Goal: Task Accomplishment & Management: Use online tool/utility

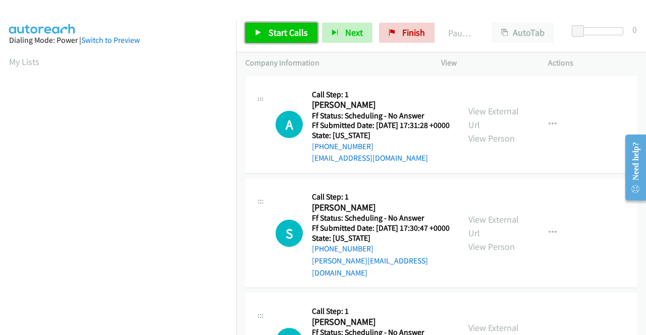
click at [296, 41] on link "Start Calls" at bounding box center [281, 33] width 72 height 20
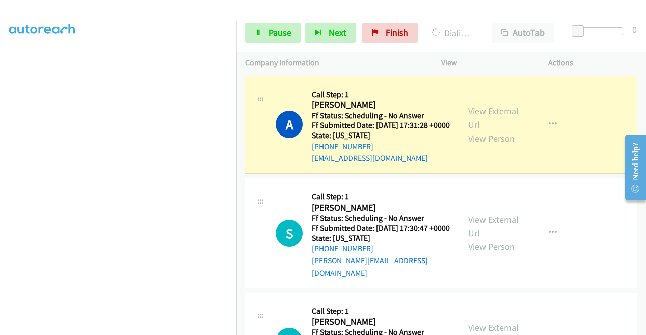
scroll to position [194, 0]
click at [489, 112] on link "View External Url" at bounding box center [493, 117] width 50 height 25
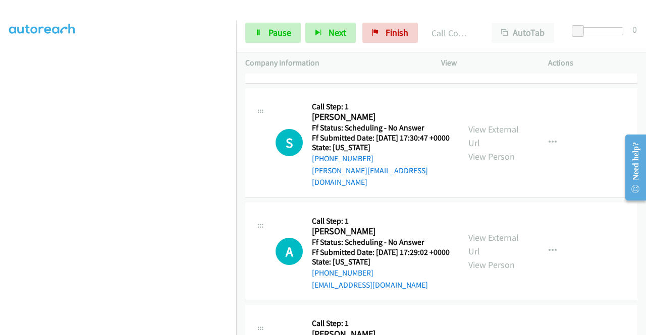
scroll to position [121, 0]
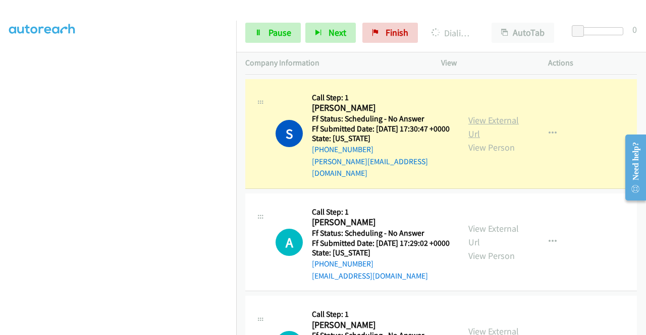
click at [478, 124] on link "View External Url" at bounding box center [493, 127] width 50 height 25
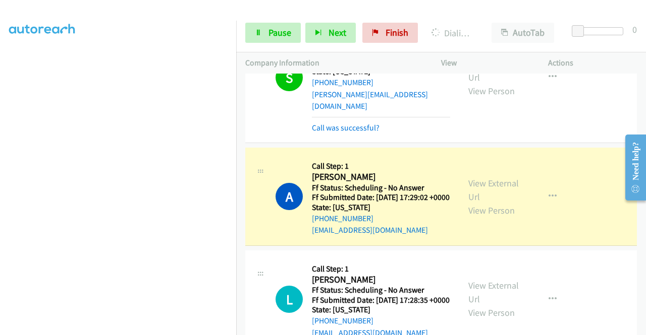
scroll to position [235, 0]
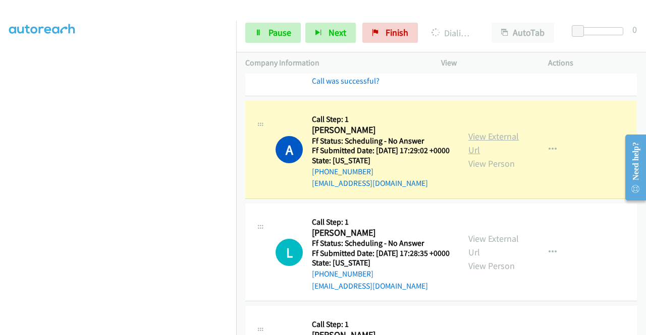
click at [479, 148] on link "View External Url" at bounding box center [493, 143] width 50 height 25
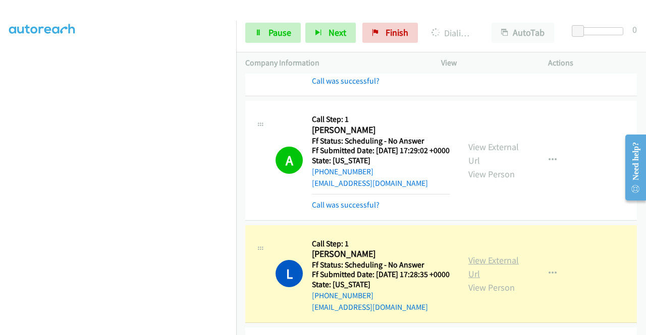
click at [495, 276] on link "View External Url" at bounding box center [493, 267] width 50 height 25
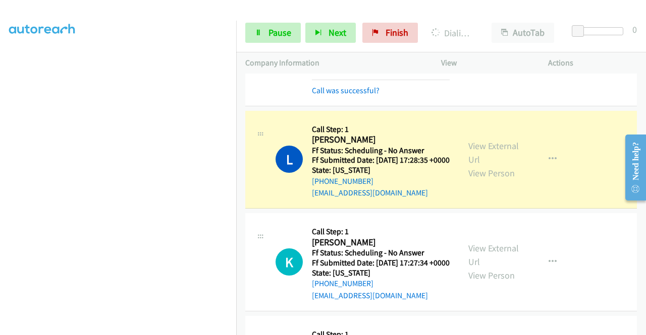
scroll to position [424, 0]
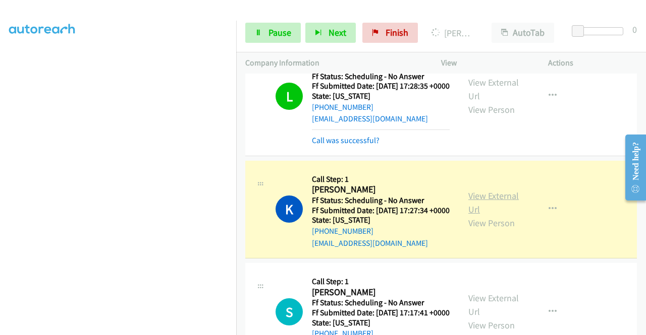
click at [488, 215] on link "View External Url" at bounding box center [493, 202] width 50 height 25
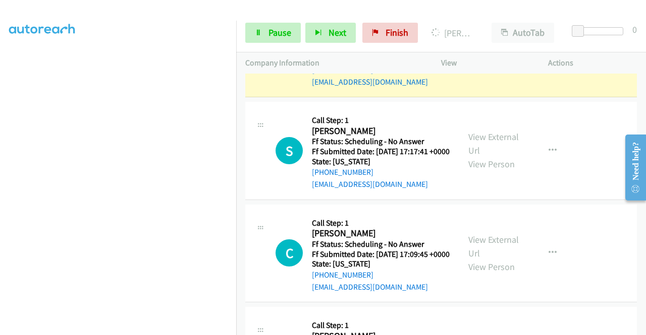
scroll to position [596, 0]
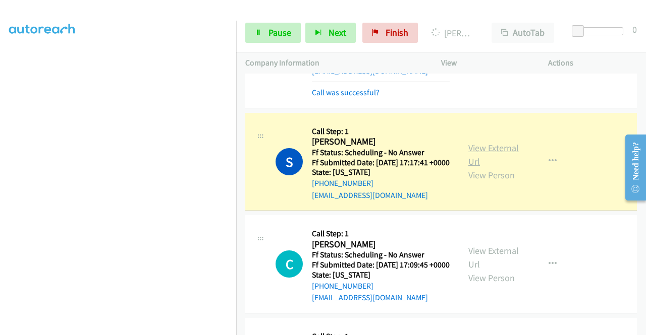
click at [486, 167] on link "View External Url" at bounding box center [493, 154] width 50 height 25
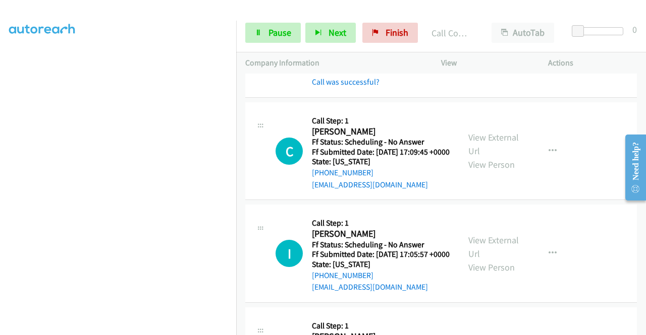
scroll to position [650, 0]
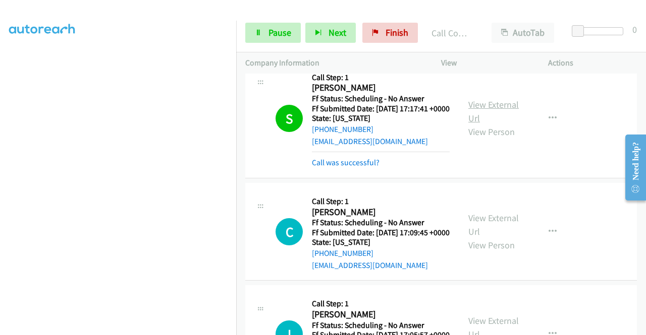
click at [469, 124] on link "View External Url" at bounding box center [493, 111] width 50 height 25
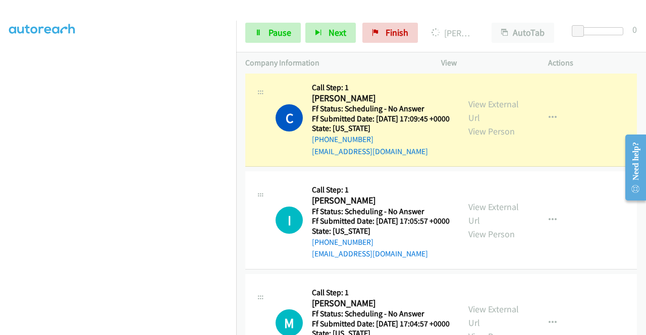
scroll to position [798, 0]
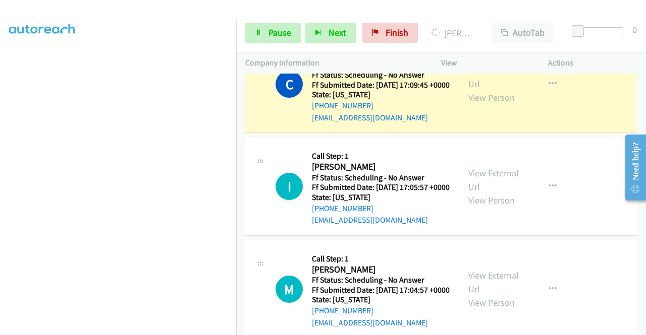
click at [464, 122] on div "View External Url View Person View External Url Email Schedule/Manage Callback …" at bounding box center [517, 84] width 116 height 80
click at [471, 90] on link "View External Url" at bounding box center [493, 77] width 50 height 25
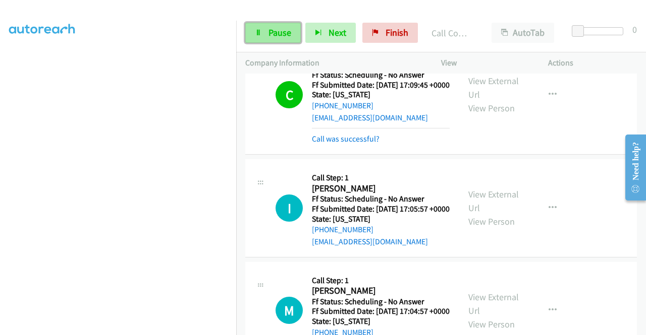
click at [253, 30] on link "Pause" at bounding box center [272, 33] width 55 height 20
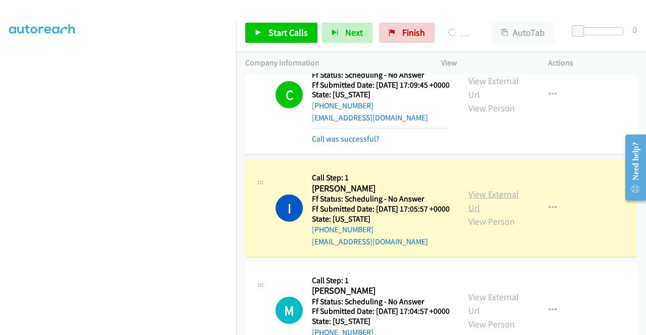
click at [493, 214] on link "View External Url" at bounding box center [493, 201] width 50 height 25
drag, startPoint x: 316, startPoint y: 41, endPoint x: 304, endPoint y: 34, distance: 14.0
click at [313, 41] on div "Start Calls Pause Next Finish" at bounding box center [342, 33] width 194 height 20
click at [295, 28] on span "Start Calls" at bounding box center [287, 33] width 39 height 12
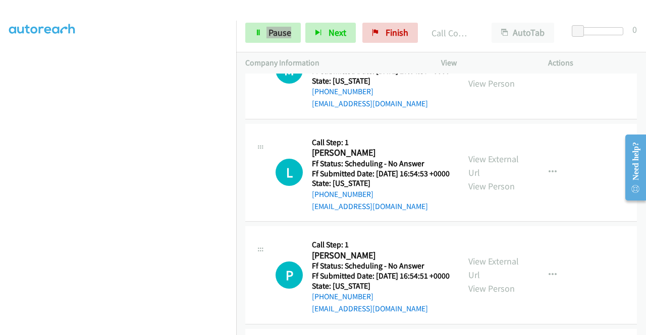
scroll to position [1080, 0]
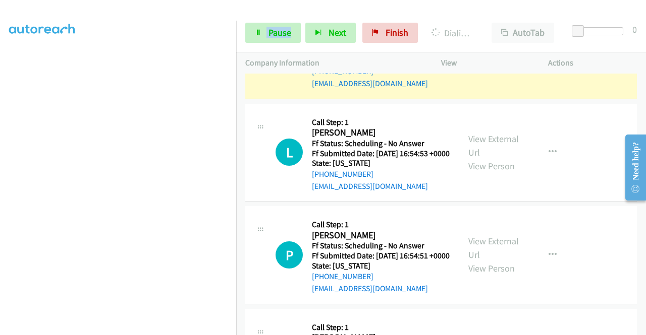
click at [488, 55] on link "View External Url" at bounding box center [493, 42] width 50 height 25
click at [240, 102] on td "M Callback Scheduled Call Step: 1 Margaret Russell America/New_York Ff Status: …" at bounding box center [441, 50] width 410 height 103
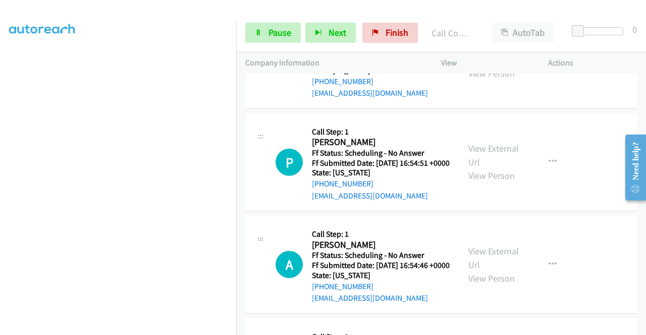
scroll to position [1208, 0]
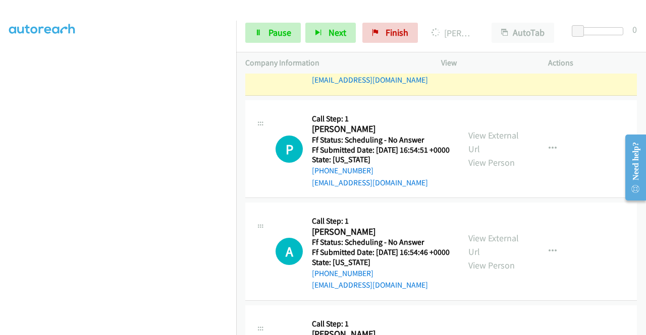
click at [462, 86] on div "View External Url View Person View External Url Email Schedule/Manage Callback …" at bounding box center [517, 47] width 116 height 80
click at [472, 52] on link "View External Url" at bounding box center [493, 39] width 50 height 25
click at [258, 46] on div "Start Calls Pause Next Finish Dialing Leslie Moss AutoTab AutoTab 0" at bounding box center [441, 33] width 410 height 39
click at [257, 39] on link "Pause" at bounding box center [272, 33] width 55 height 20
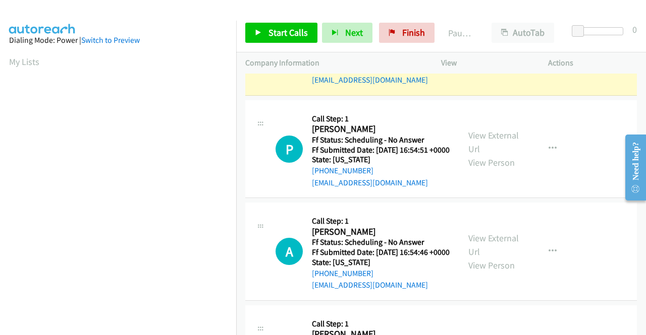
scroll to position [230, 0]
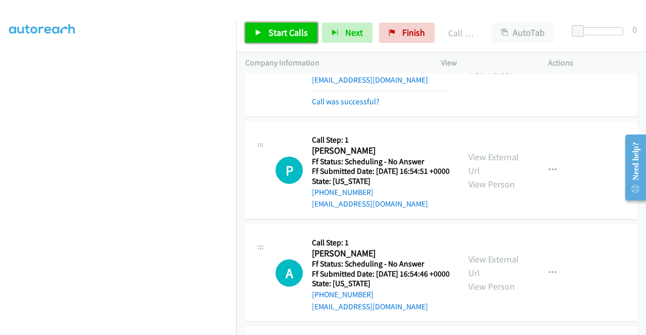
click at [293, 39] on link "Start Calls" at bounding box center [281, 33] width 72 height 20
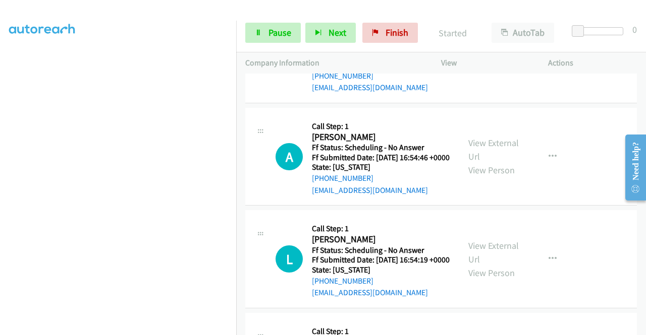
scroll to position [1336, 0]
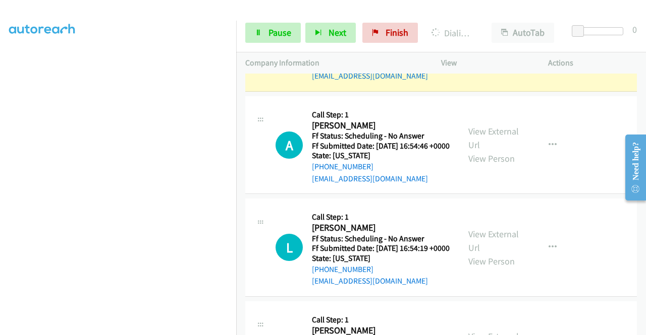
click at [492, 48] on link "View External Url" at bounding box center [493, 35] width 50 height 25
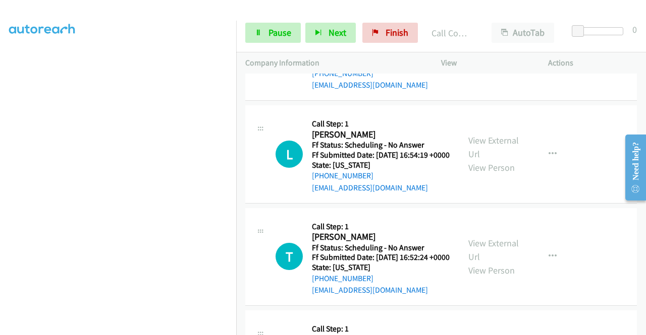
scroll to position [1454, 0]
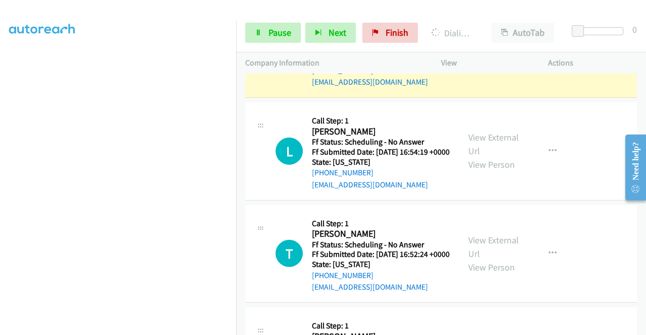
click at [502, 54] on link "View External Url" at bounding box center [493, 41] width 50 height 25
click at [264, 32] on link "Pause" at bounding box center [272, 33] width 55 height 20
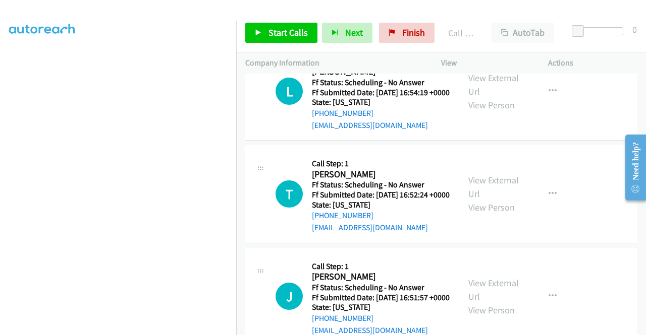
scroll to position [1555, 0]
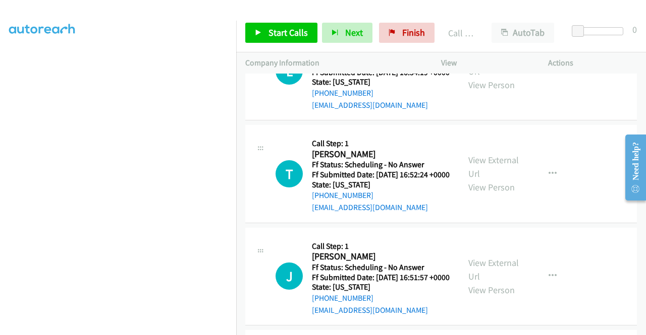
click at [294, 21] on div "Start Calls Pause Next Finish Call Completed AutoTab AutoTab 0" at bounding box center [441, 33] width 410 height 39
click at [279, 29] on span "Start Calls" at bounding box center [287, 33] width 39 height 12
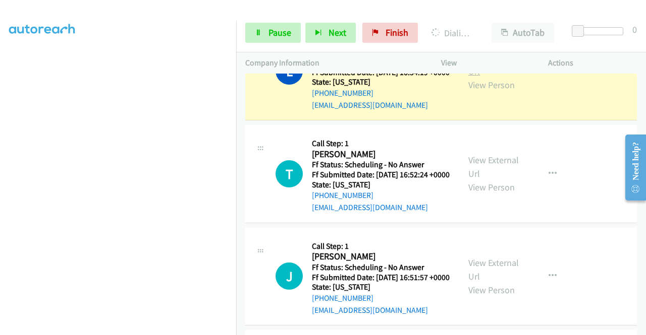
click at [490, 77] on link "View External Url" at bounding box center [493, 64] width 50 height 25
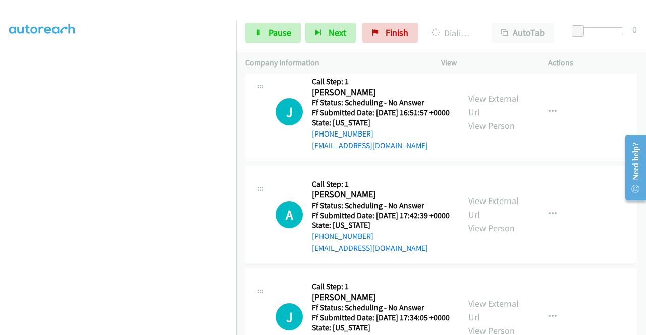
scroll to position [1750, 0]
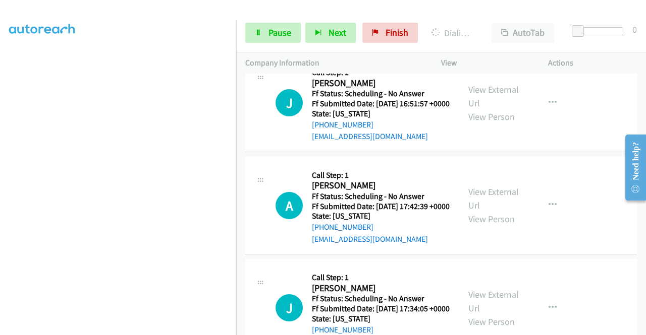
click at [483, 21] on div "View External Url View Person" at bounding box center [494, 0] width 52 height 41
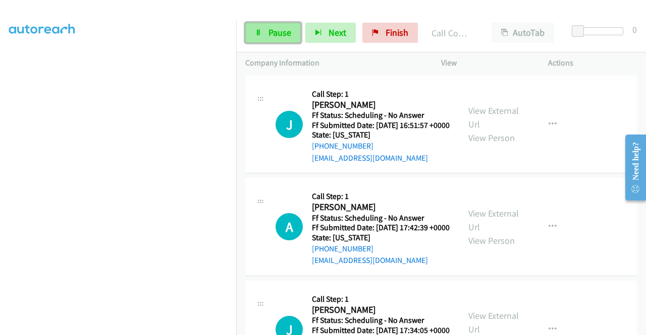
click at [247, 26] on link "Pause" at bounding box center [272, 33] width 55 height 20
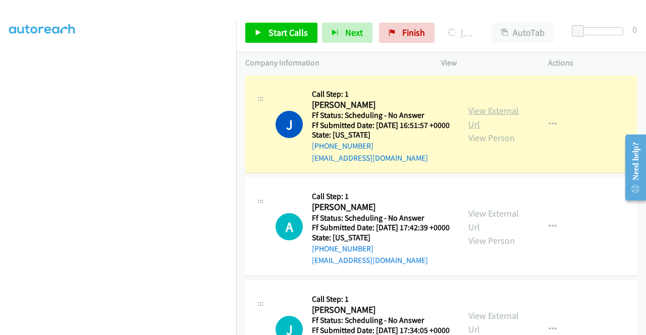
click at [486, 130] on link "View External Url" at bounding box center [493, 117] width 50 height 25
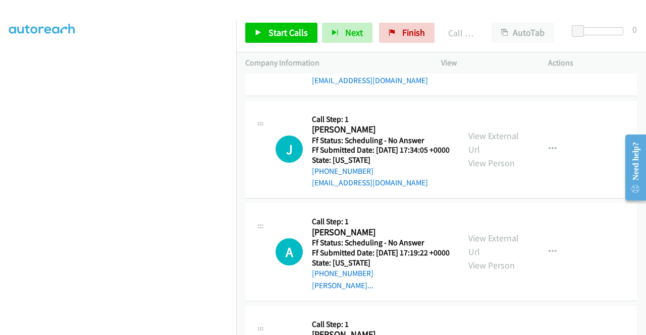
scroll to position [1993, 0]
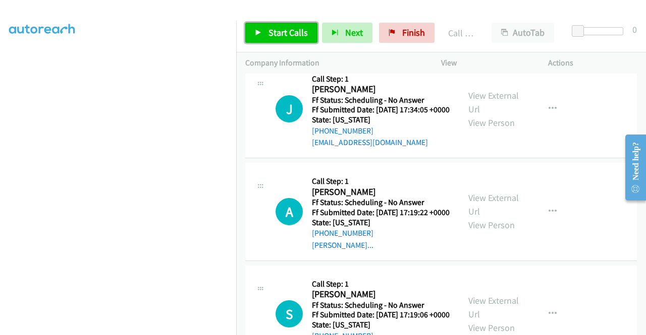
click at [282, 33] on span "Start Calls" at bounding box center [287, 33] width 39 height 12
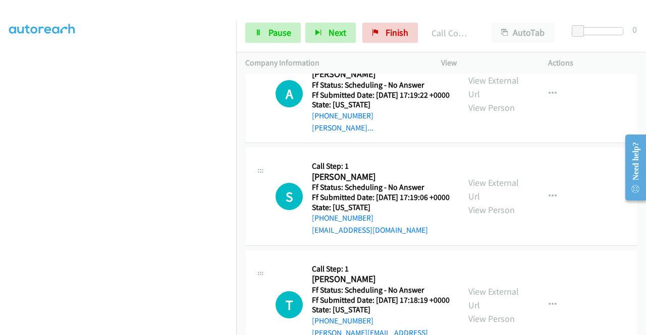
scroll to position [2134, 0]
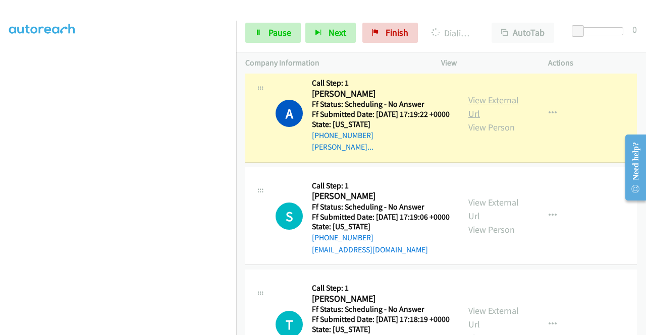
click at [480, 120] on link "View External Url" at bounding box center [493, 106] width 50 height 25
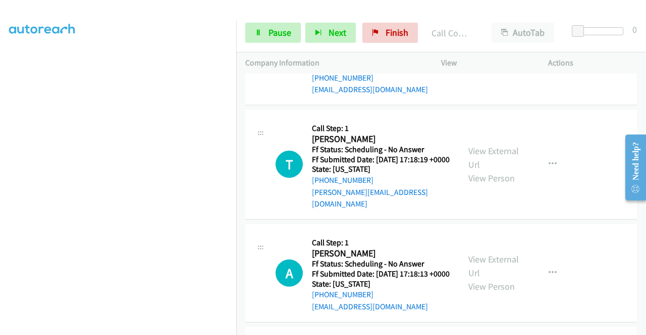
scroll to position [2326, 0]
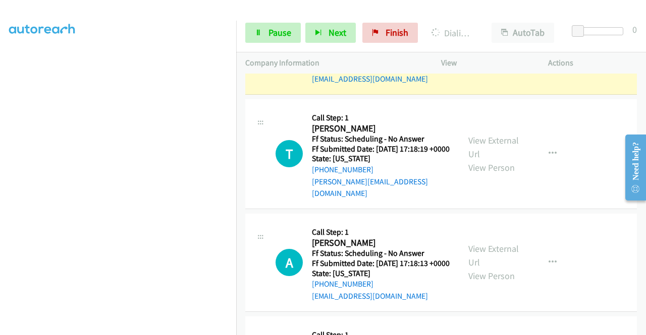
click at [479, 51] on link "View External Url" at bounding box center [493, 38] width 50 height 25
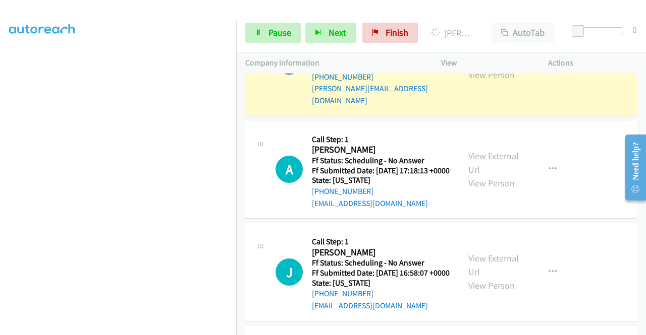
scroll to position [2508, 0]
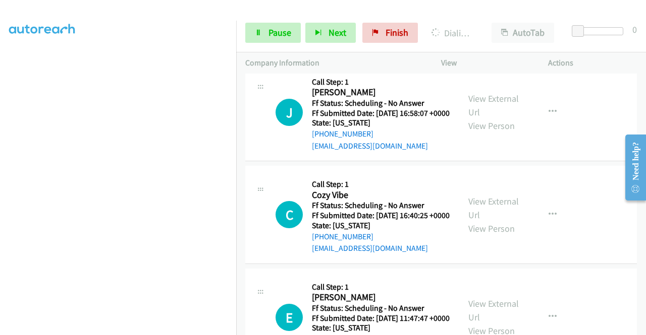
scroll to position [2635, 0]
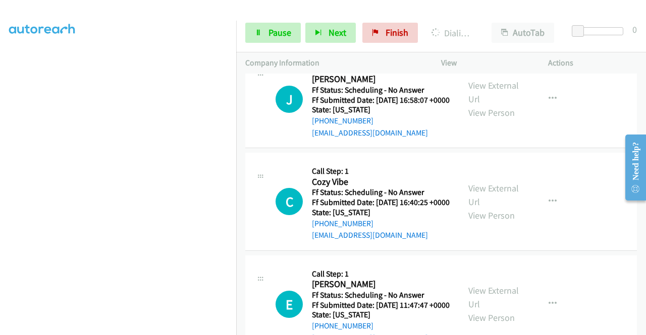
click at [244, 34] on div "Start Calls Pause Next Finish Dialing Anisha Lyttleton AutoTab AutoTab 0" at bounding box center [441, 33] width 410 height 39
click at [268, 32] on span "Pause" at bounding box center [279, 33] width 23 height 12
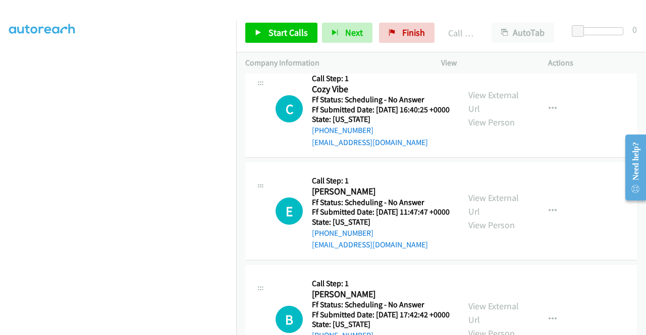
scroll to position [2756, 0]
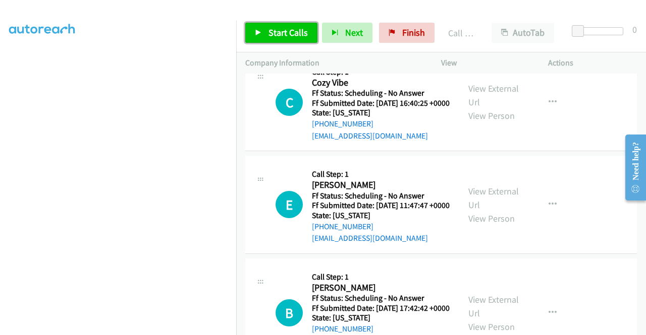
click at [292, 39] on link "Start Calls" at bounding box center [281, 33] width 72 height 20
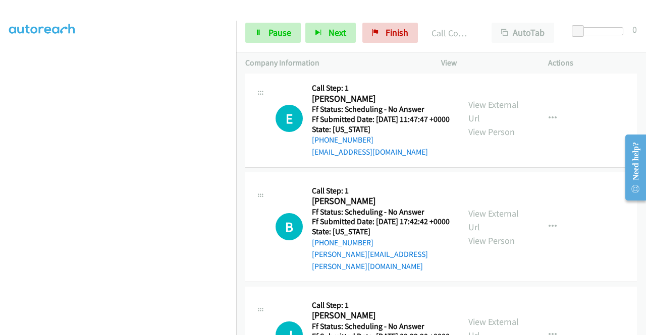
scroll to position [2938, 0]
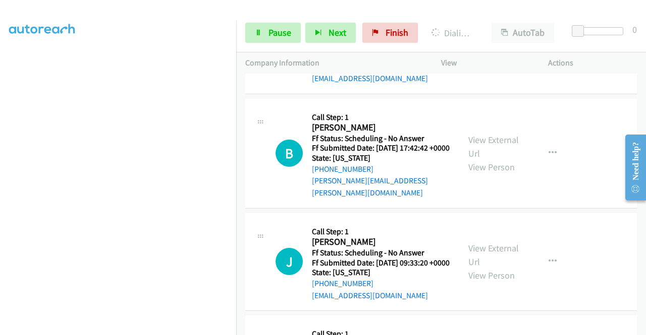
click at [272, 17] on div "Start Calls Pause Next Finish Dialing Cozy Vibe AutoTab AutoTab 0" at bounding box center [441, 33] width 410 height 39
click at [262, 29] on link "Pause" at bounding box center [272, 33] width 55 height 20
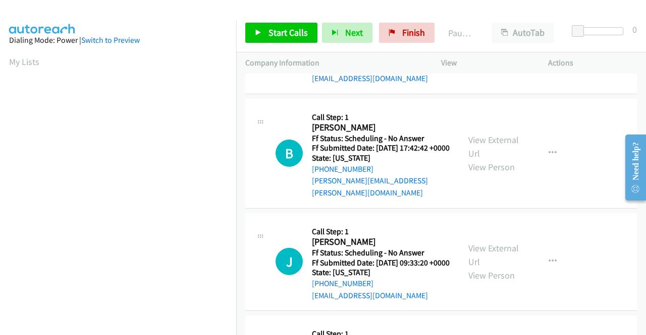
scroll to position [230, 0]
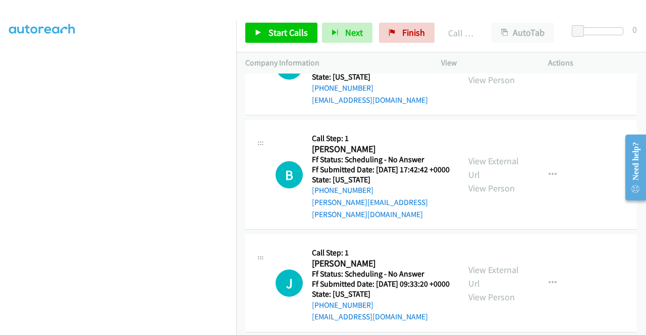
click at [305, 44] on div "Start Calls Pause Next Finish Call Completed AutoTab AutoTab 0" at bounding box center [441, 33] width 410 height 39
click at [268, 29] on span "Start Calls" at bounding box center [287, 33] width 39 height 12
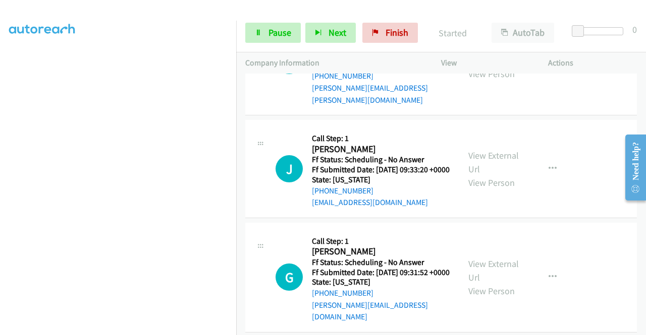
scroll to position [3073, 0]
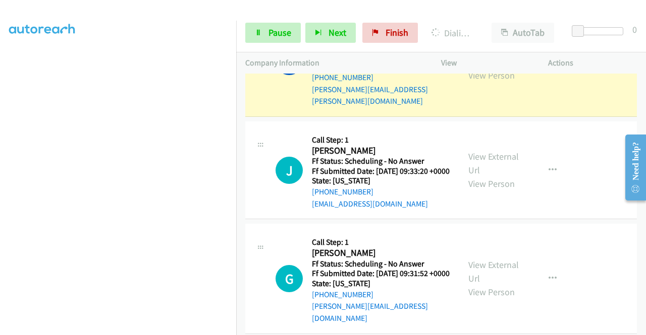
click at [475, 68] on link "View External Url" at bounding box center [493, 54] width 50 height 25
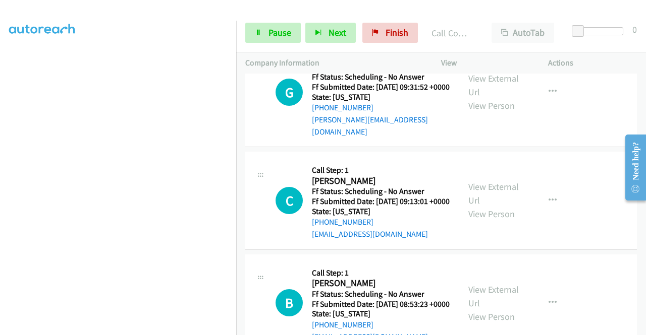
scroll to position [3341, 0]
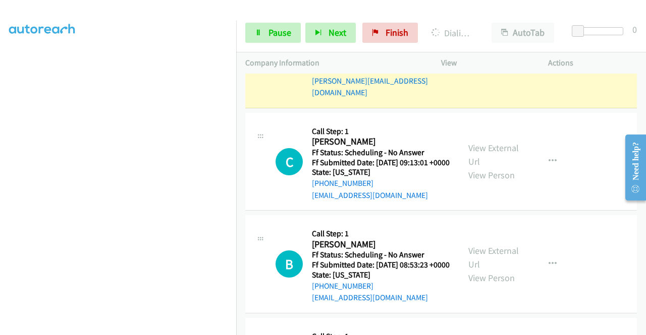
click at [487, 59] on link "View External Url" at bounding box center [493, 46] width 50 height 25
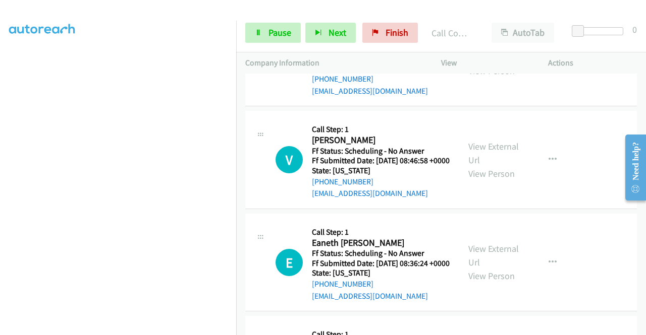
scroll to position [3597, 0]
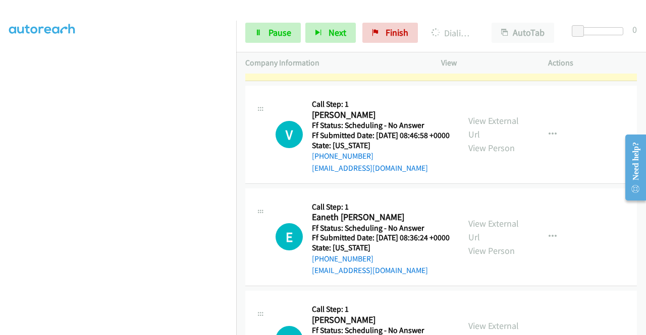
scroll to position [3698, 0]
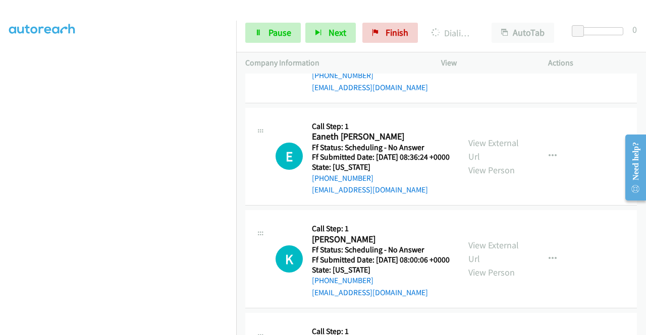
click at [262, 32] on link "Pause" at bounding box center [272, 33] width 55 height 20
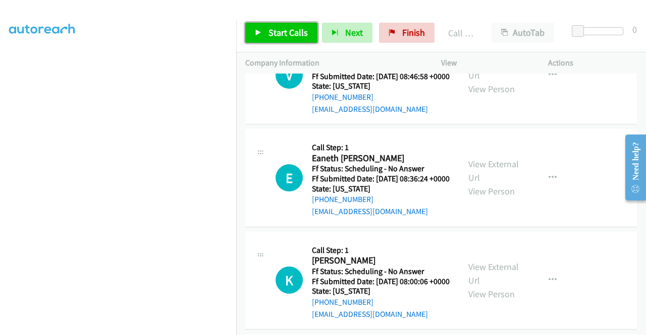
click at [290, 24] on link "Start Calls" at bounding box center [281, 33] width 72 height 20
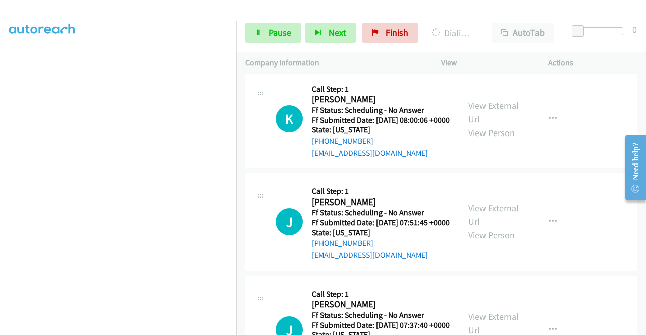
scroll to position [3873, 0]
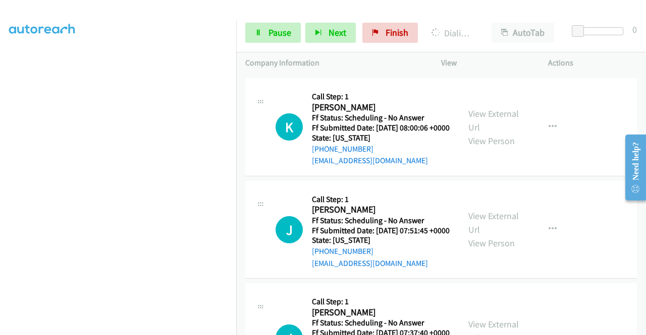
click at [473, 65] on div "View External Url View Person View External Url Email Schedule/Manage Callback …" at bounding box center [517, 25] width 116 height 80
click at [474, 30] on link "View External Url" at bounding box center [493, 17] width 50 height 25
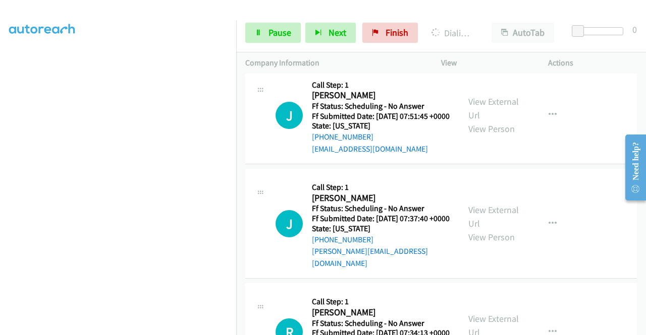
scroll to position [4007, 0]
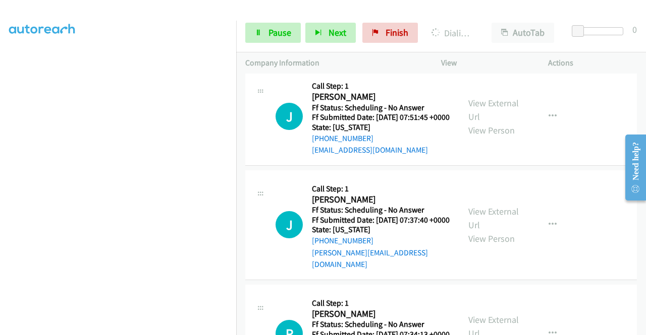
click at [486, 20] on link "View External Url" at bounding box center [493, 6] width 50 height 25
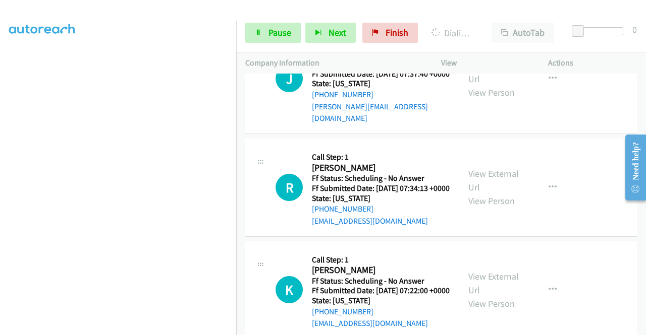
scroll to position [4161, 0]
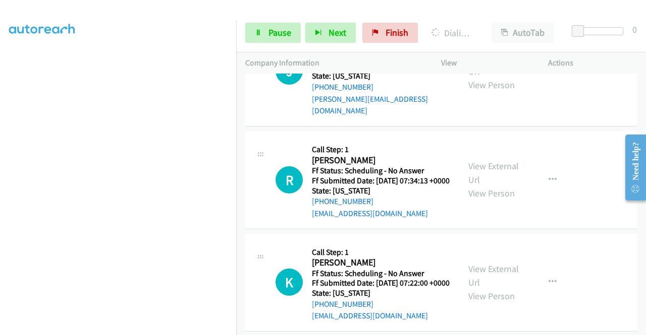
click at [261, 47] on div "Start Calls Pause Next Finish Dialing Kristin Ladd AutoTab AutoTab 0" at bounding box center [441, 33] width 410 height 39
click at [261, 36] on icon at bounding box center [258, 33] width 7 height 7
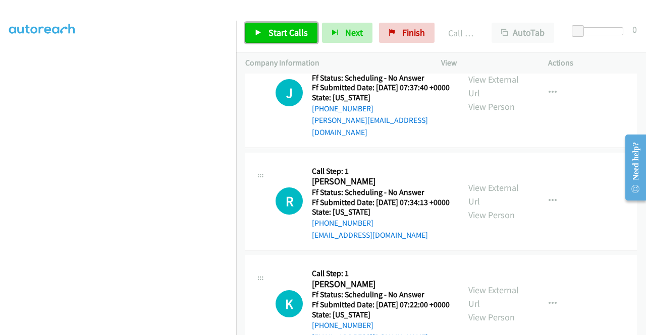
click at [259, 27] on link "Start Calls" at bounding box center [281, 33] width 72 height 20
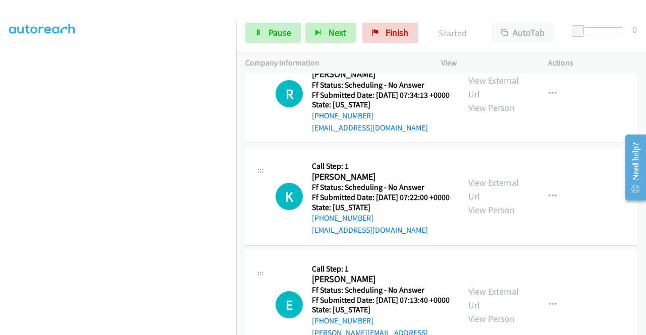
scroll to position [4276, 0]
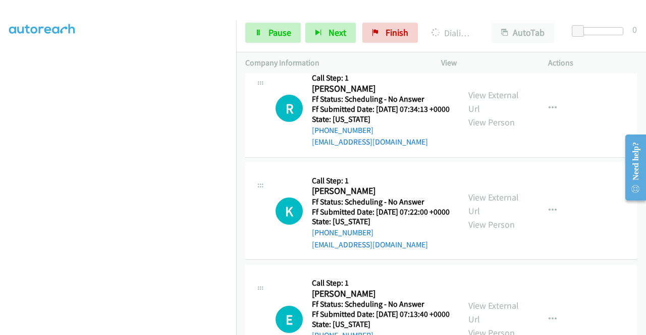
click at [637, 160] on td "R Callback Scheduled Call Step: 1 Reginald Peavy America/New_York Ff Status: Sc…" at bounding box center [441, 109] width 410 height 103
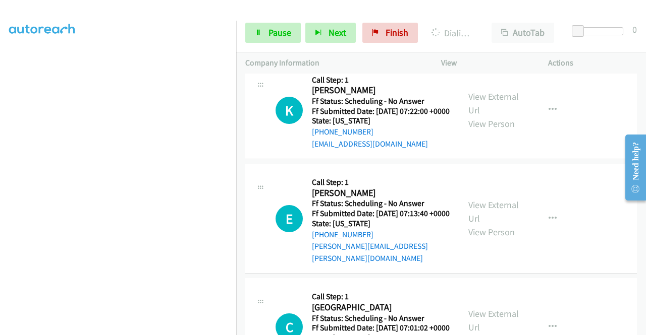
scroll to position [4423, 0]
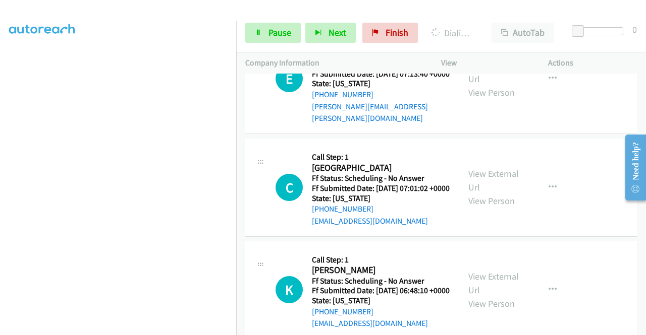
scroll to position [4571, 0]
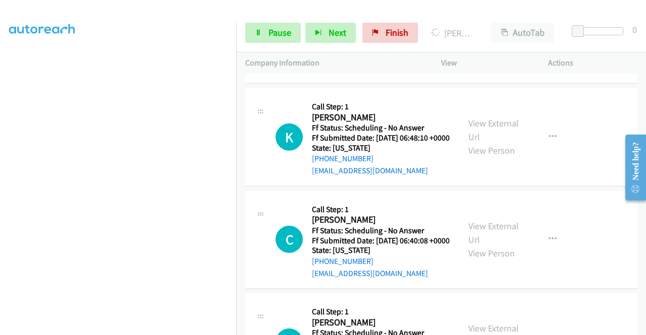
scroll to position [224, 0]
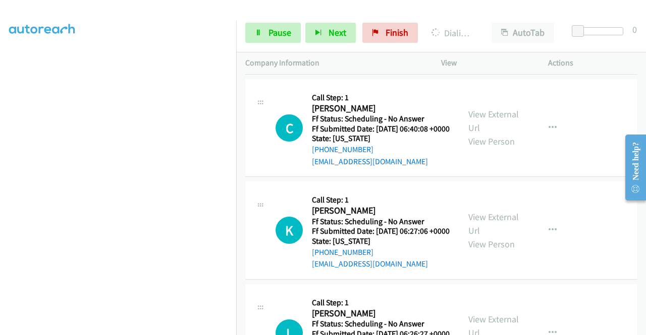
scroll to position [4914, 0]
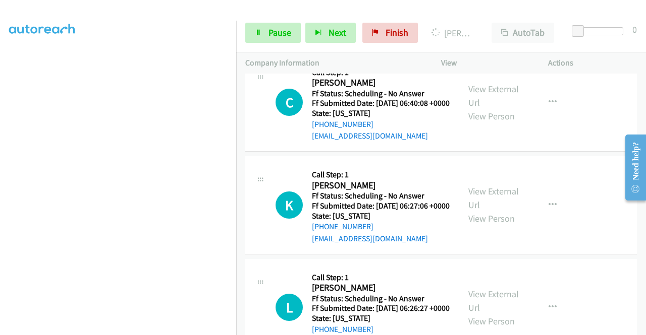
click at [480, 40] on div "View External Url View Person View External Url Email Schedule/Manage Callback …" at bounding box center [517, 0] width 116 height 80
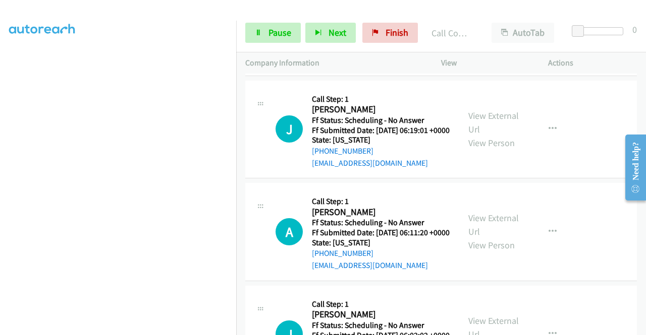
scroll to position [5230, 0]
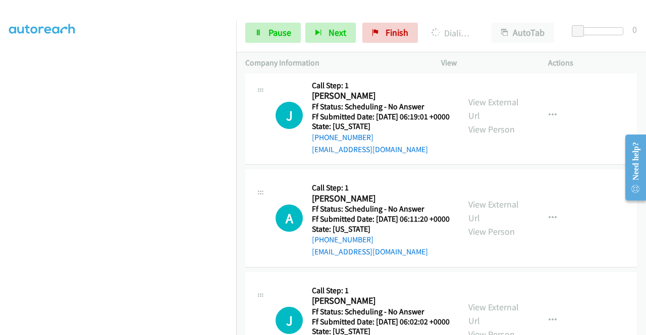
click at [263, 25] on link "Pause" at bounding box center [272, 33] width 55 height 20
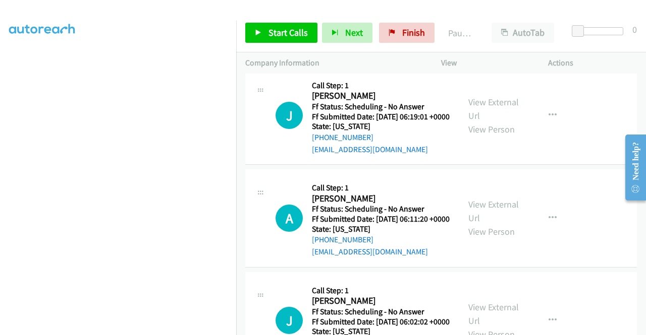
scroll to position [230, 0]
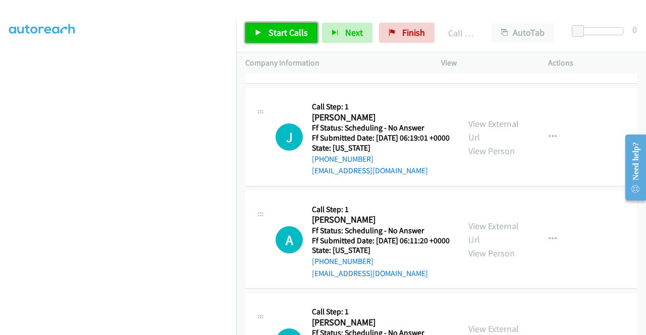
click at [271, 37] on span "Start Calls" at bounding box center [287, 33] width 39 height 12
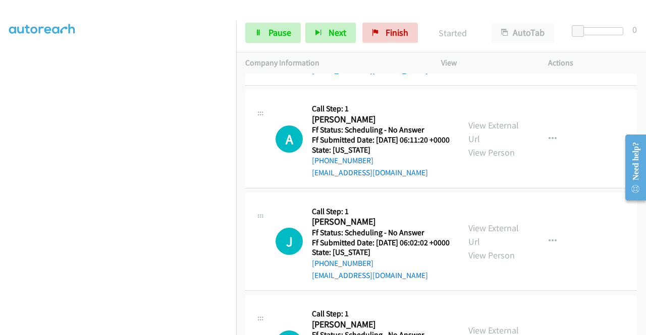
scroll to position [5324, 0]
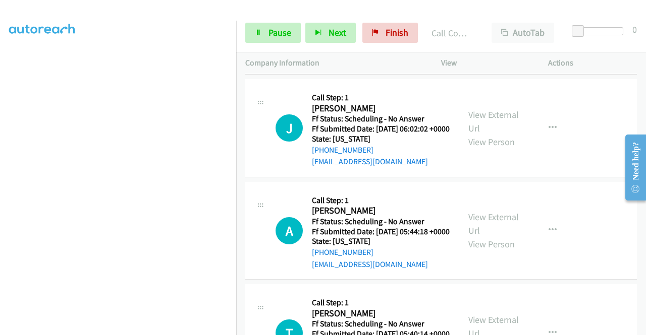
scroll to position [5452, 0]
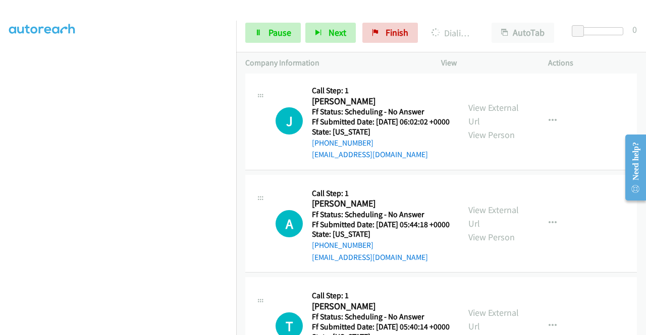
click at [271, 21] on div "Start Calls Pause Next Finish Dialing Laura Longeretta AutoTab AutoTab 0" at bounding box center [441, 33] width 410 height 39
click at [268, 27] on span "Pause" at bounding box center [279, 33] width 23 height 12
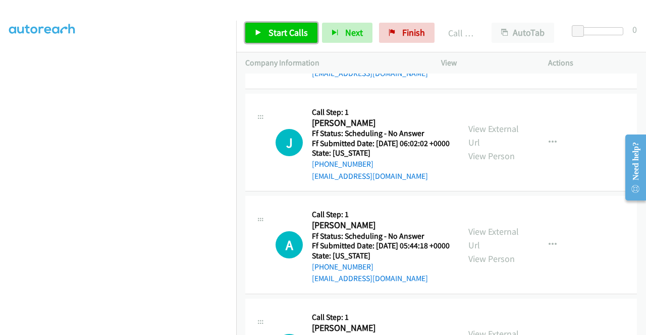
click at [269, 39] on link "Start Calls" at bounding box center [281, 33] width 72 height 20
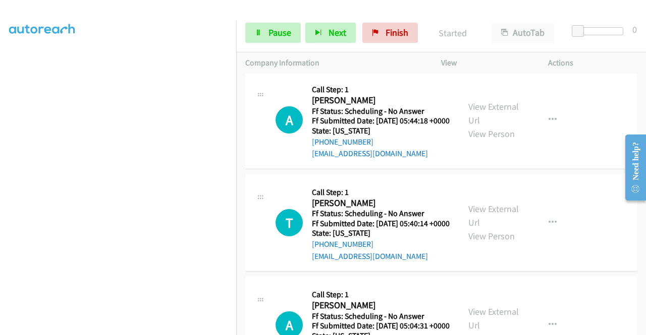
scroll to position [5587, 0]
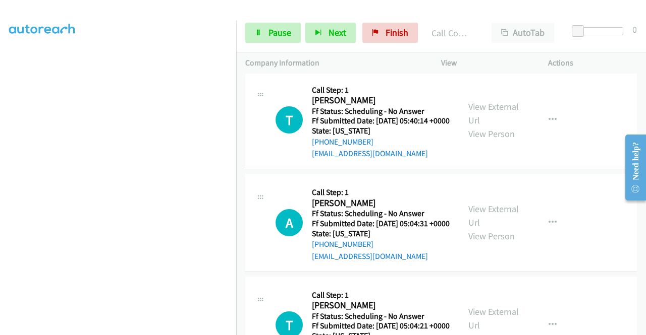
scroll to position [5714, 0]
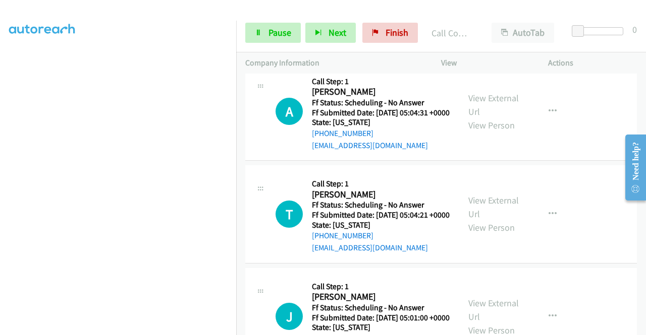
scroll to position [5842, 0]
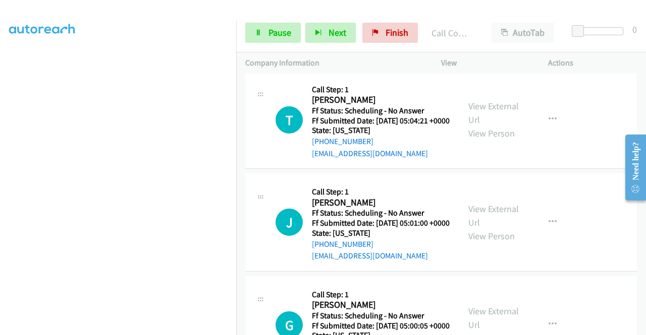
scroll to position [6004, 0]
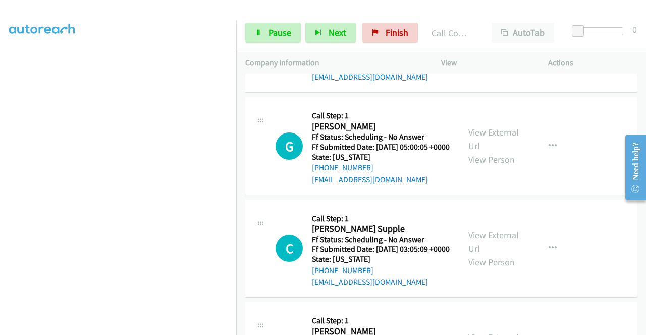
scroll to position [6182, 0]
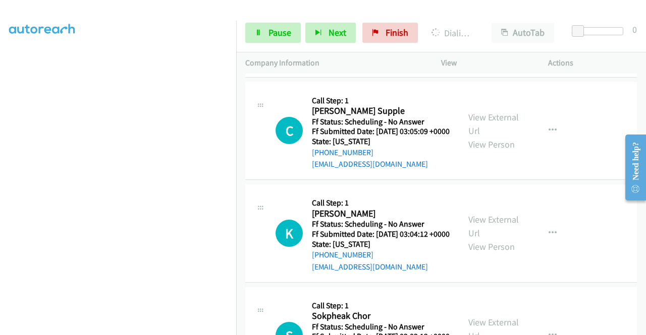
scroll to position [6303, 0]
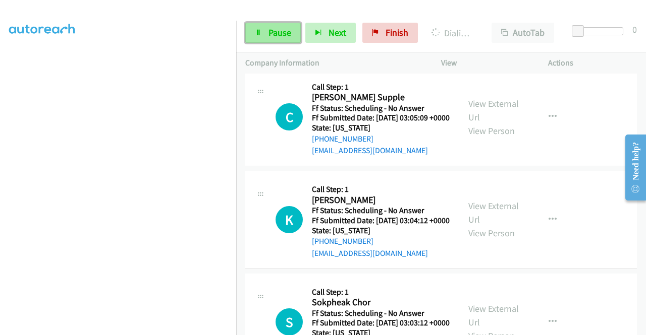
click at [271, 29] on span "Pause" at bounding box center [279, 33] width 23 height 12
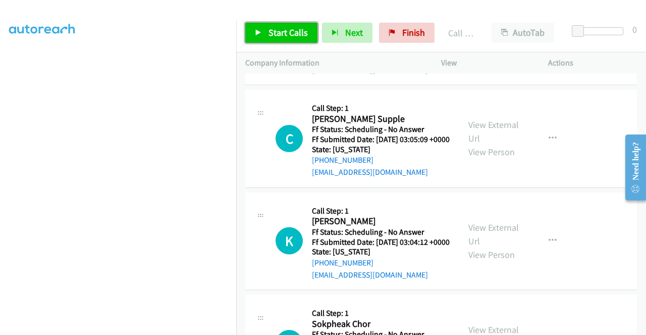
click at [277, 26] on link "Start Calls" at bounding box center [281, 33] width 72 height 20
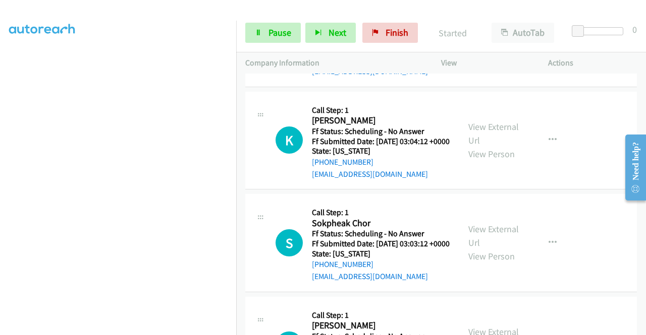
scroll to position [6424, 0]
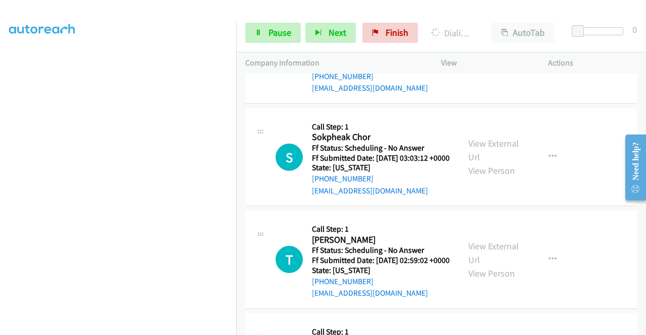
scroll to position [6532, 0]
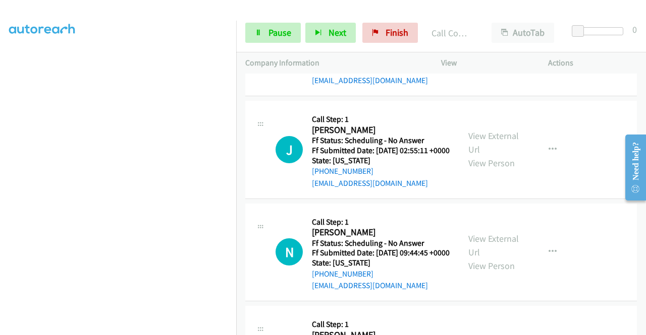
scroll to position [6801, 0]
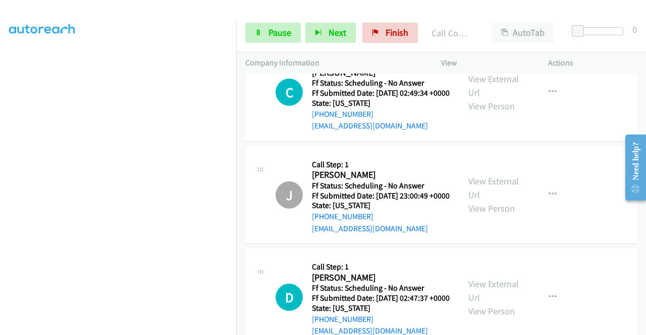
scroll to position [7077, 0]
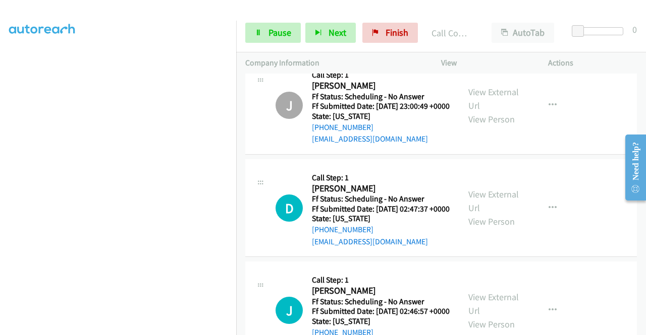
scroll to position [7198, 0]
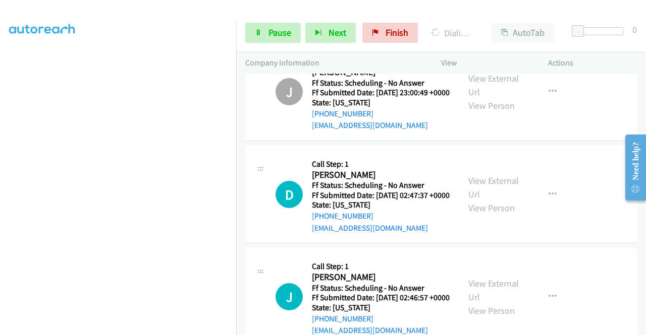
click at [286, 27] on span "Pause" at bounding box center [279, 33] width 23 height 12
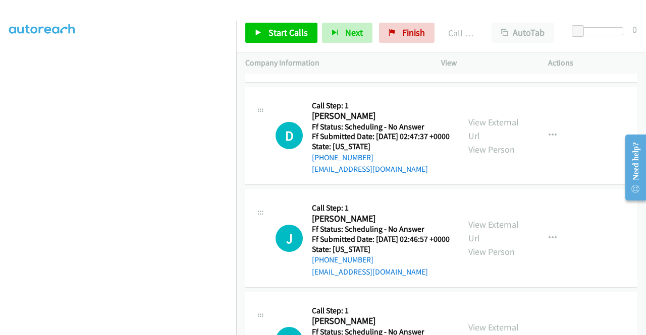
scroll to position [7299, 0]
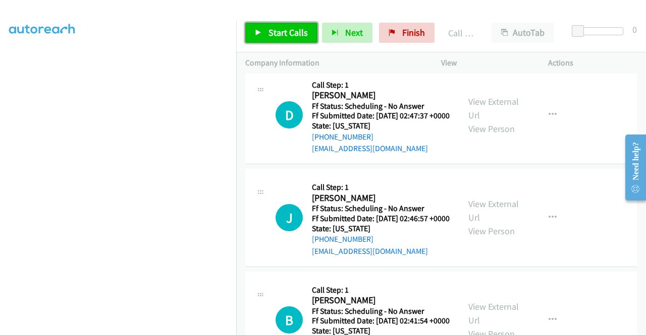
click at [299, 36] on span "Start Calls" at bounding box center [287, 33] width 39 height 12
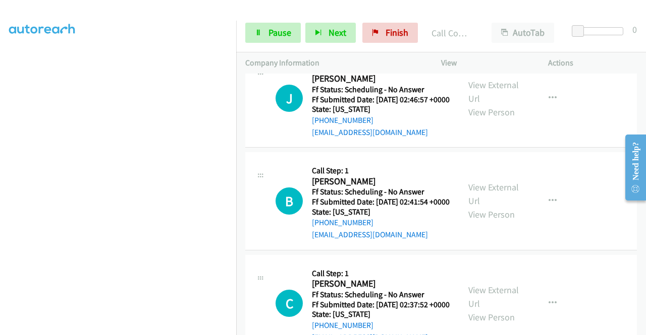
scroll to position [7446, 0]
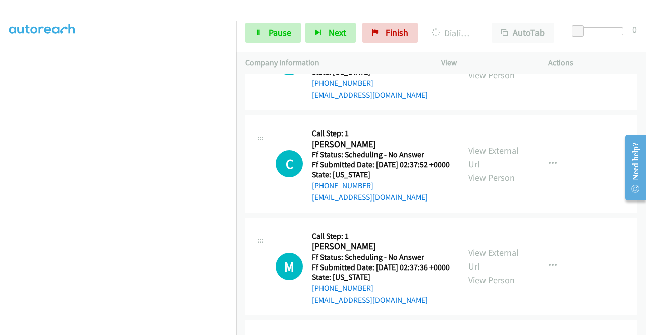
scroll to position [7615, 0]
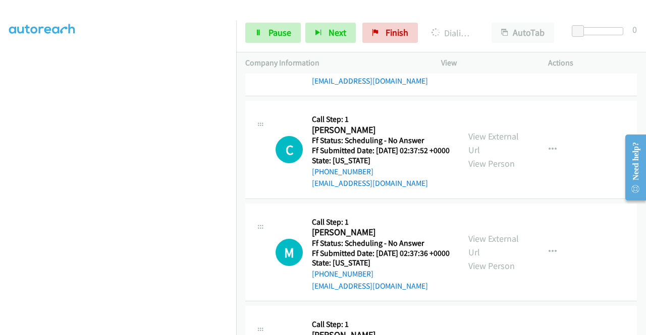
click at [282, 37] on span "Pause" at bounding box center [279, 33] width 23 height 12
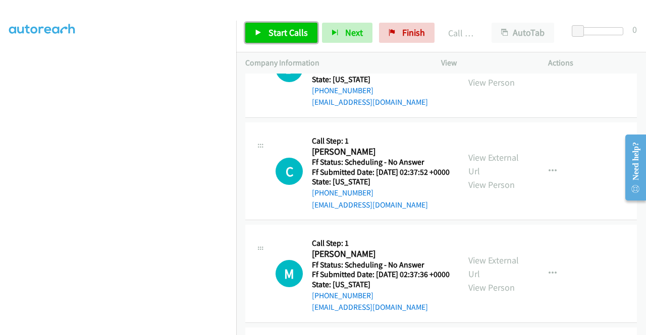
click at [270, 27] on span "Start Calls" at bounding box center [287, 33] width 39 height 12
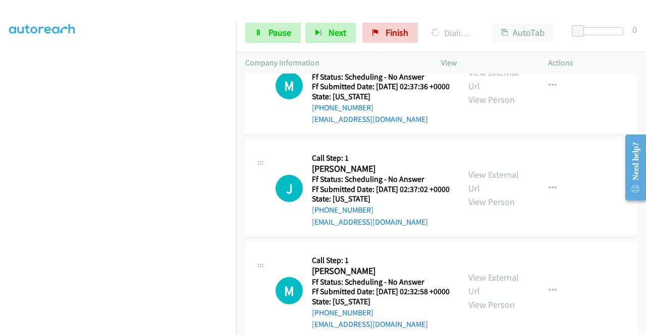
scroll to position [7823, 0]
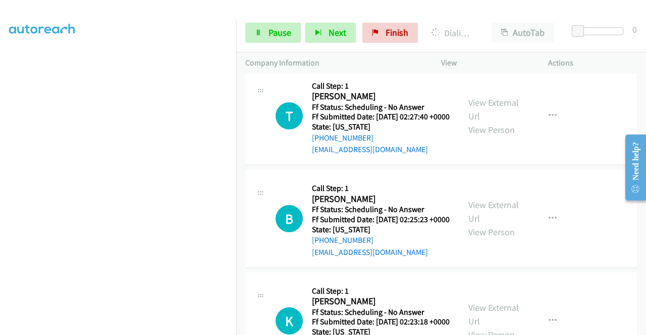
scroll to position [8123, 0]
click at [259, 42] on link "Pause" at bounding box center [272, 33] width 55 height 20
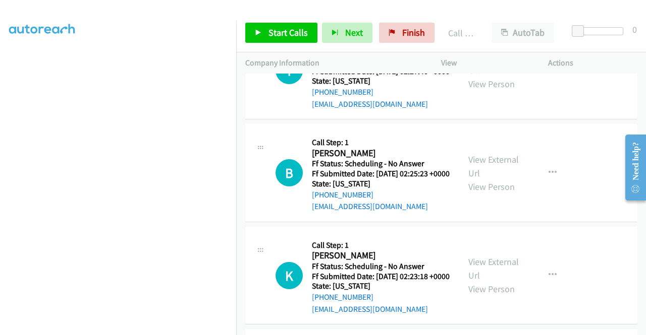
scroll to position [8198, 0]
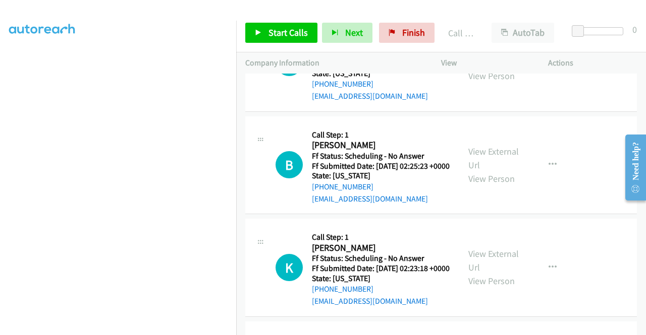
scroll to position [8137, 0]
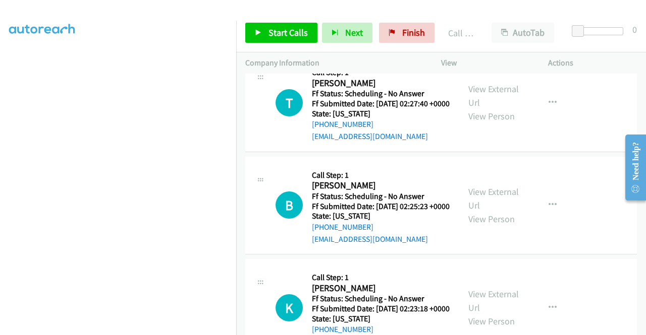
click at [301, 40] on link "Start Calls" at bounding box center [281, 33] width 72 height 20
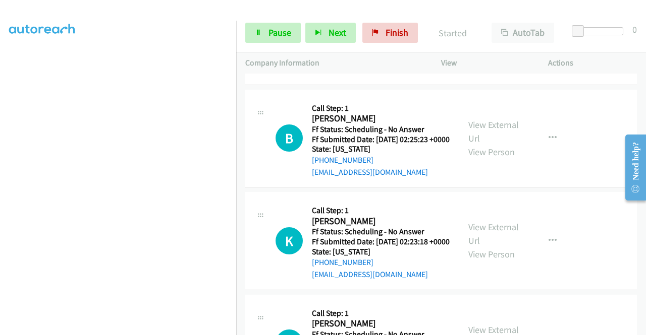
scroll to position [8224, 0]
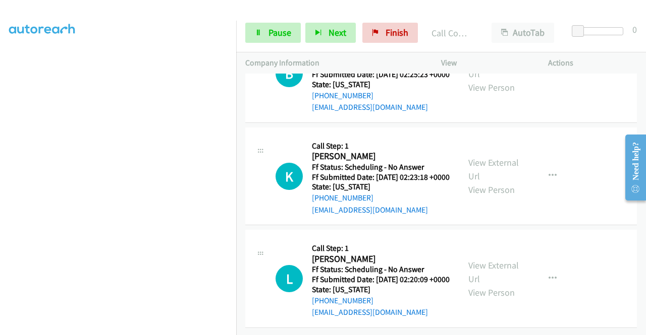
scroll to position [8359, 0]
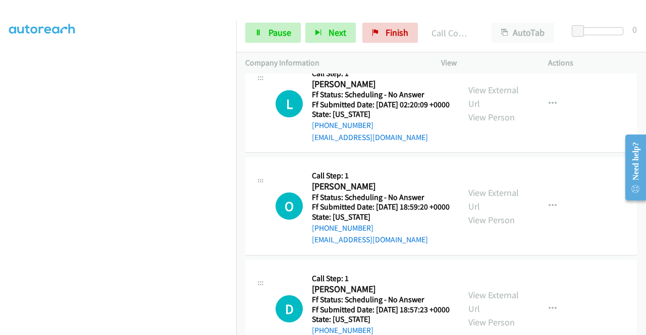
scroll to position [8508, 0]
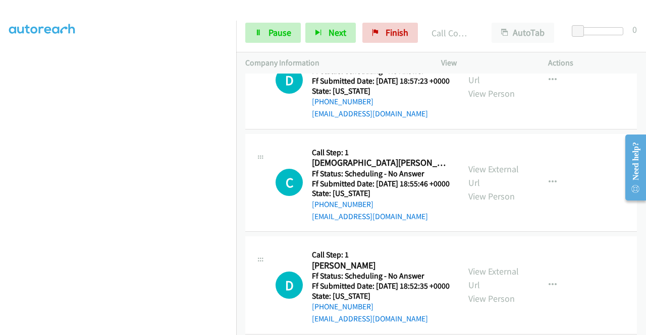
scroll to position [8771, 0]
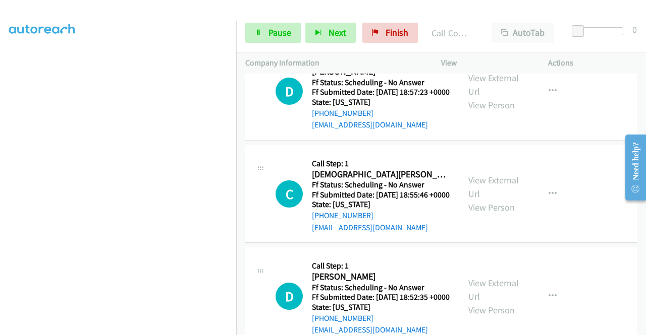
scroll to position [8885, 0]
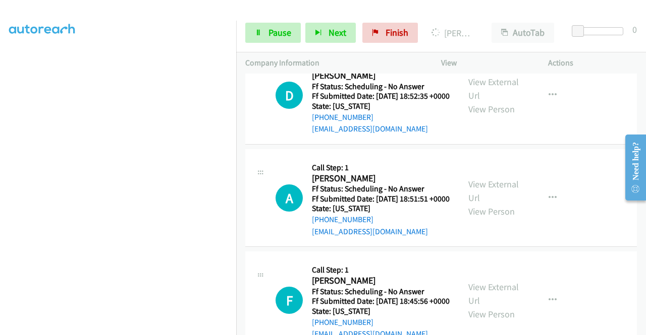
scroll to position [9053, 0]
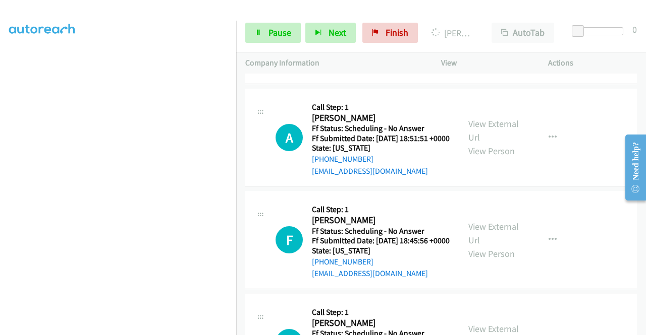
click at [260, 39] on link "Pause" at bounding box center [272, 33] width 55 height 20
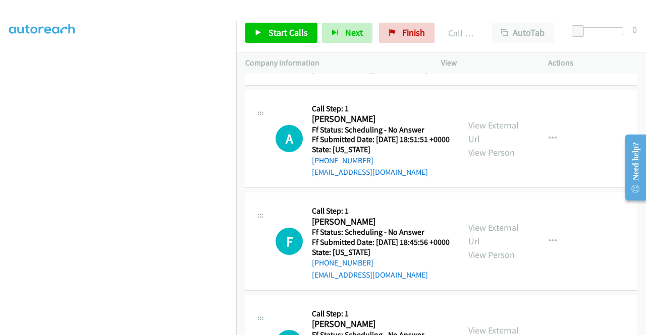
scroll to position [9147, 0]
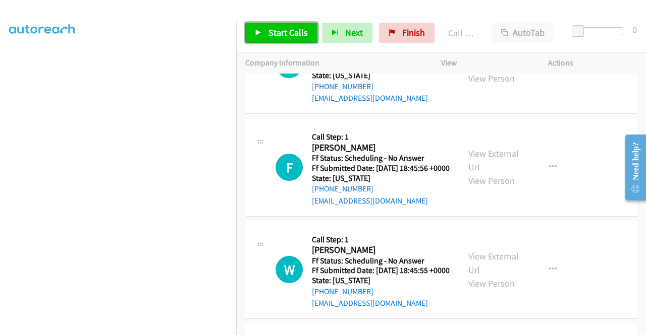
click at [278, 32] on span "Start Calls" at bounding box center [287, 33] width 39 height 12
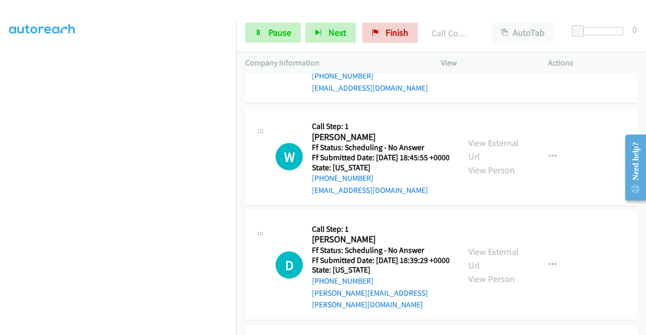
scroll to position [9302, 0]
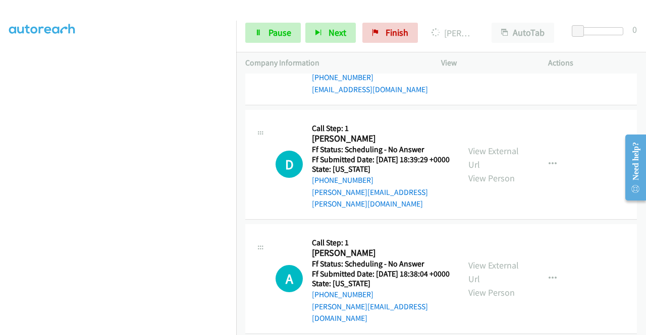
scroll to position [9403, 0]
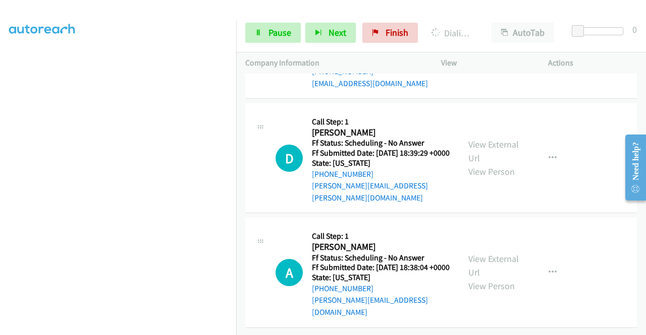
scroll to position [9504, 0]
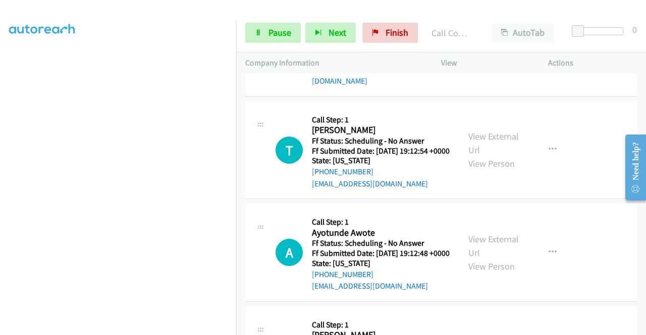
scroll to position [9685, 0]
click at [274, 30] on span "Pause" at bounding box center [279, 33] width 23 height 12
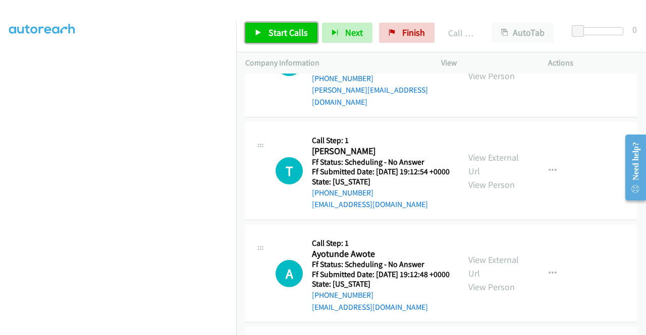
click at [295, 34] on span "Start Calls" at bounding box center [287, 33] width 39 height 12
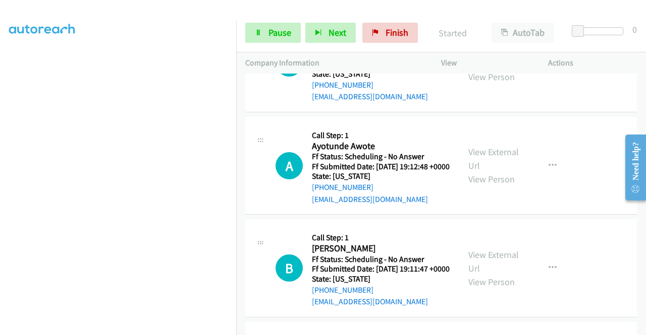
scroll to position [9813, 0]
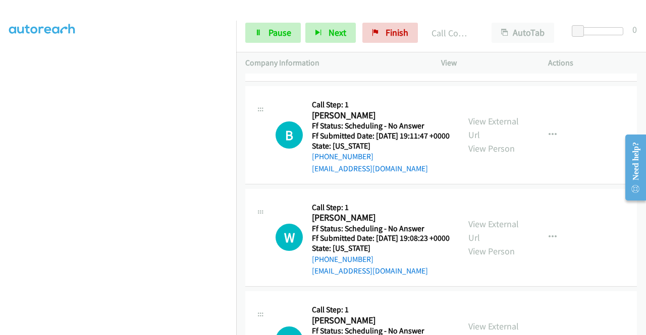
scroll to position [9955, 0]
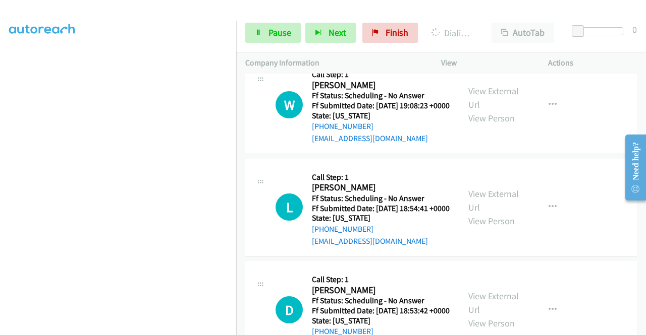
click at [641, 327] on div "+1 415-964-1034 Call failed - Please reload the list and try again The Callbar …" at bounding box center [441, 205] width 410 height 262
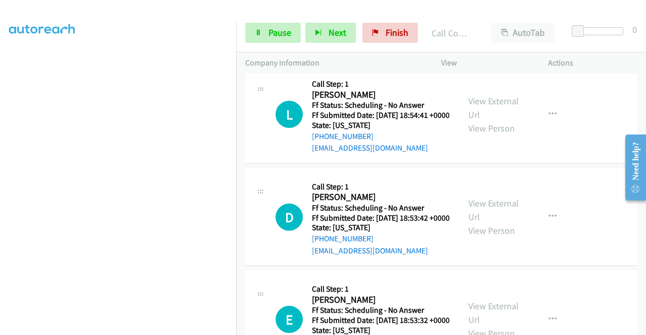
scroll to position [10237, 0]
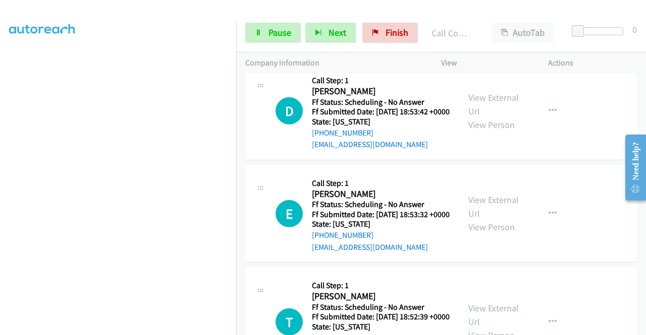
scroll to position [10365, 0]
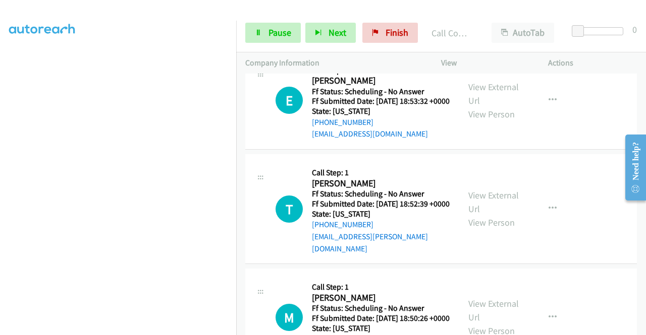
scroll to position [10520, 0]
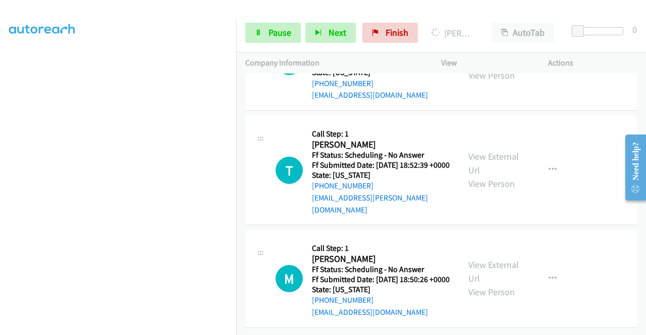
click at [270, 26] on link "Pause" at bounding box center [272, 33] width 55 height 20
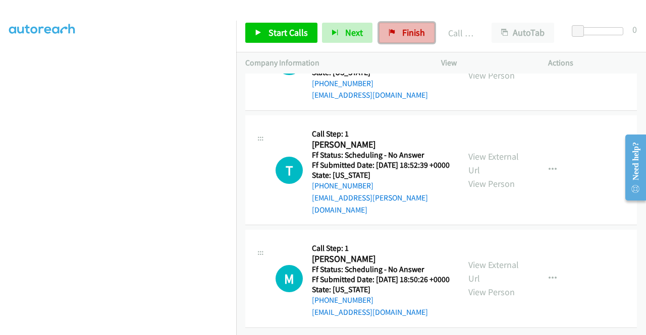
click at [402, 36] on span "Finish" at bounding box center [413, 33] width 23 height 12
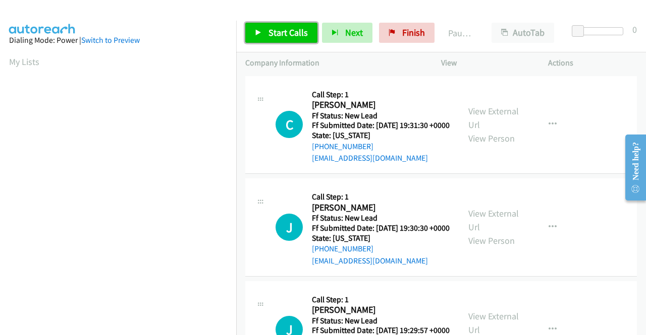
click at [286, 38] on span "Start Calls" at bounding box center [287, 33] width 39 height 12
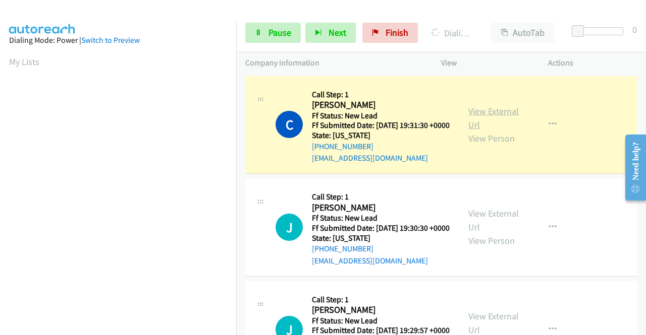
click at [486, 118] on link "View External Url" at bounding box center [493, 117] width 50 height 25
click at [0, 165] on aside "Dialing Mode: Power | Switch to Preview My Lists" at bounding box center [118, 77] width 236 height 558
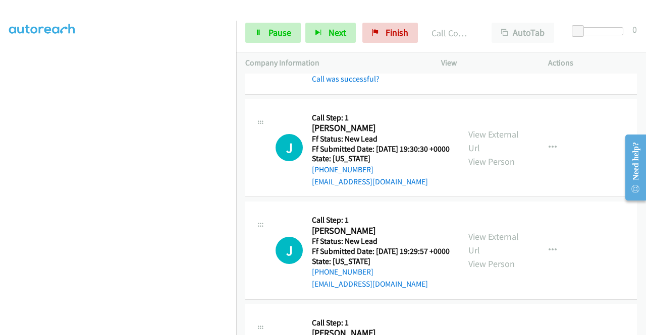
scroll to position [121, 0]
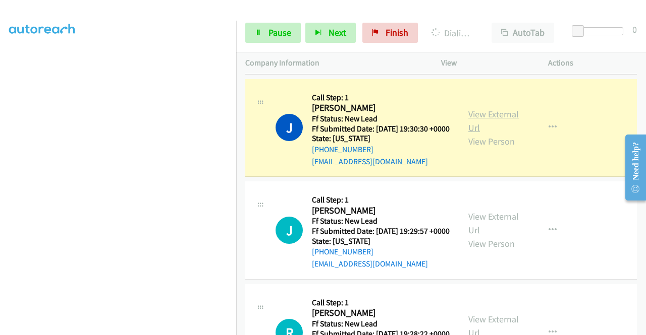
click at [485, 130] on link "View External Url" at bounding box center [493, 120] width 50 height 25
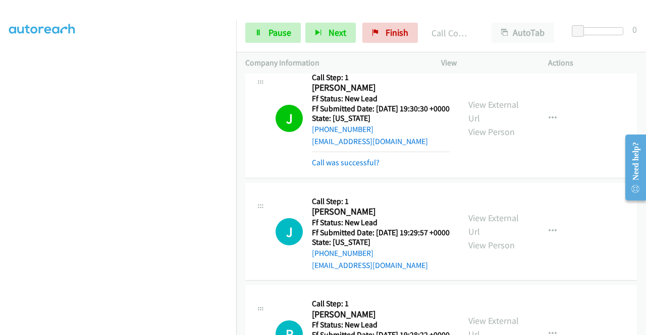
scroll to position [222, 0]
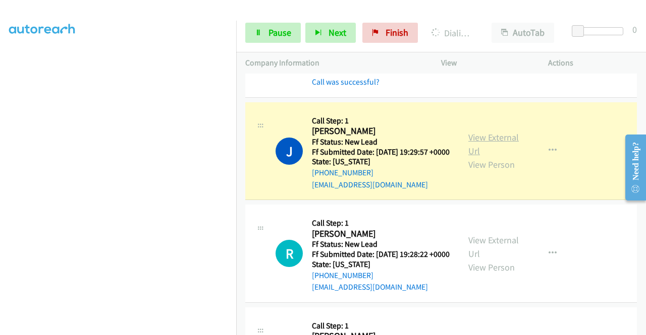
click at [498, 157] on link "View External Url" at bounding box center [493, 144] width 50 height 25
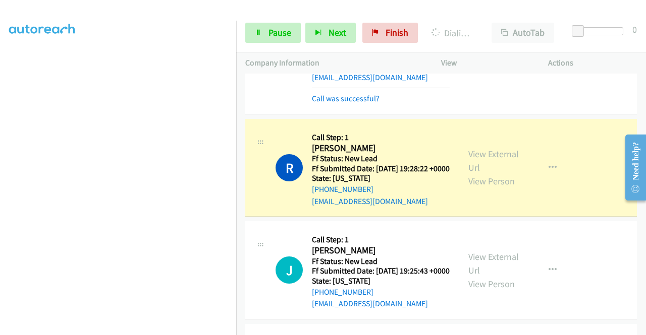
scroll to position [404, 0]
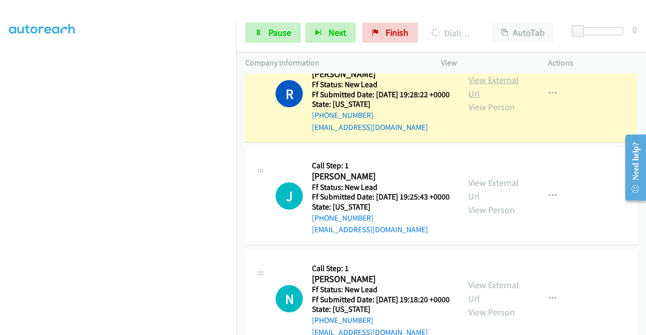
click at [490, 99] on link "View External Url" at bounding box center [493, 86] width 50 height 25
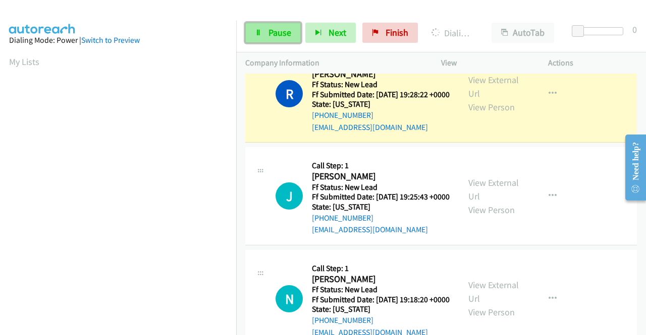
click at [269, 35] on span "Pause" at bounding box center [279, 33] width 23 height 12
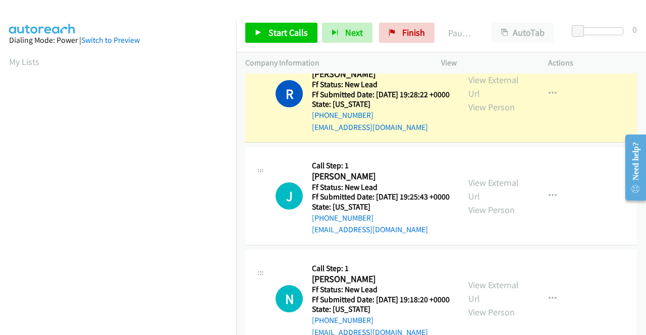
scroll to position [230, 0]
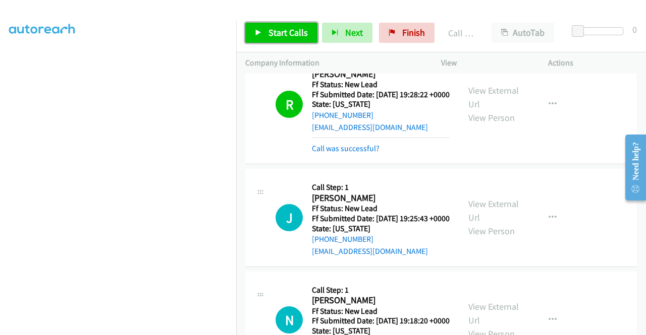
click at [281, 31] on span "Start Calls" at bounding box center [287, 33] width 39 height 12
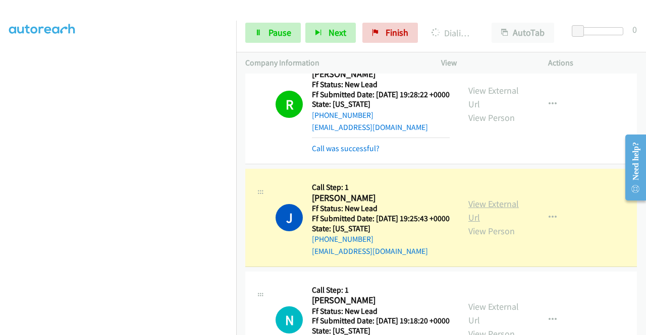
click at [499, 223] on link "View External Url" at bounding box center [493, 210] width 50 height 25
click at [0, 154] on aside "Dialing Mode: Power | Switch to Preview My Lists" at bounding box center [118, 77] width 236 height 558
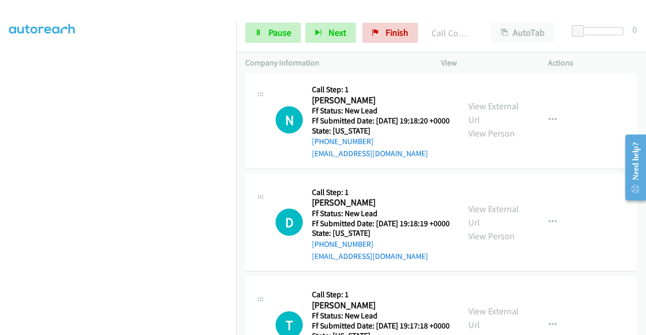
scroll to position [646, 0]
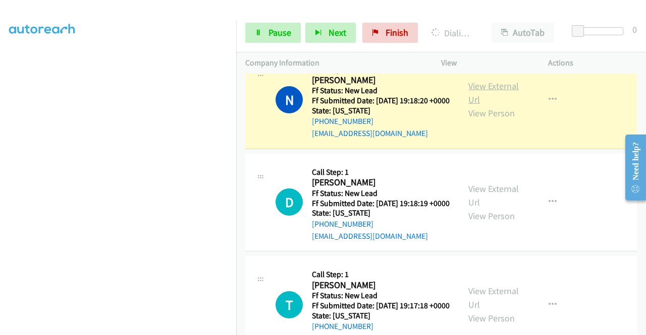
click at [484, 105] on link "View External Url" at bounding box center [493, 92] width 50 height 25
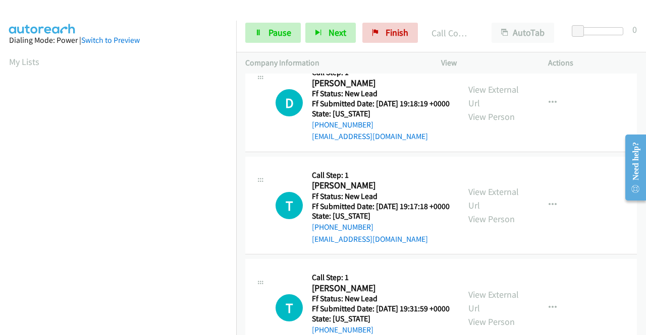
scroll to position [787, 0]
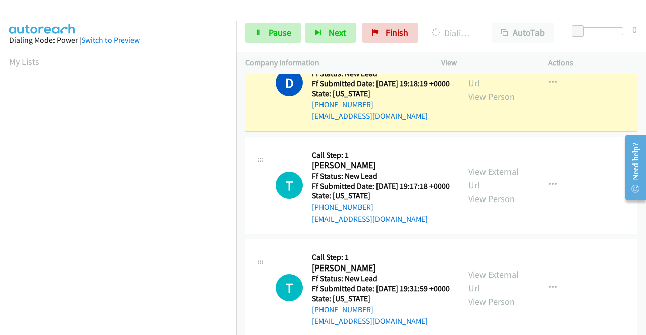
click at [485, 89] on link "View External Url" at bounding box center [493, 76] width 50 height 25
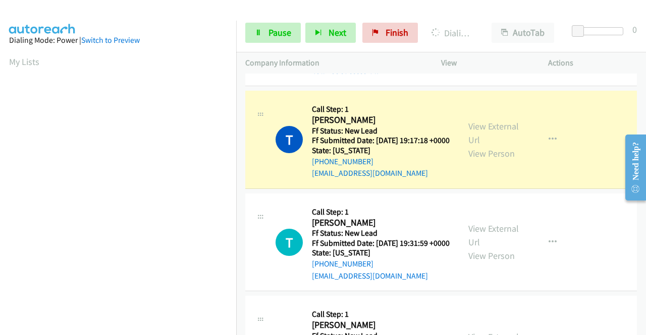
scroll to position [941, 0]
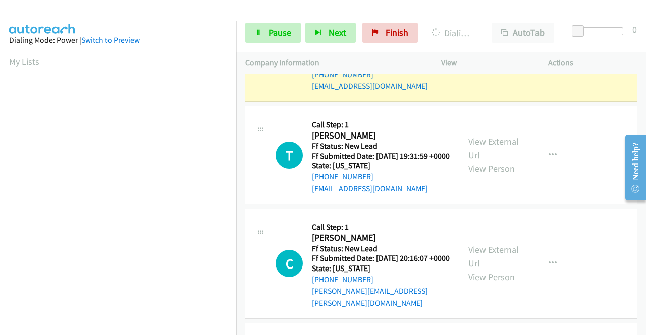
click at [483, 59] on link "View External Url" at bounding box center [493, 45] width 50 height 25
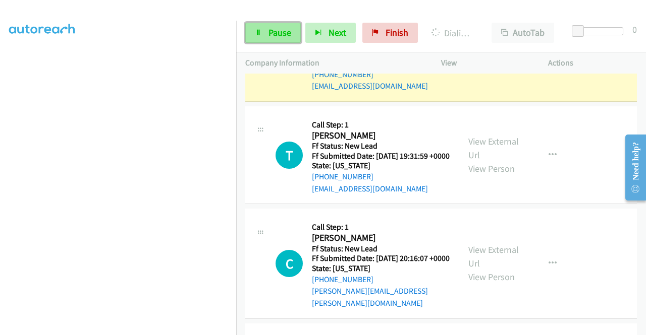
click at [275, 31] on span "Pause" at bounding box center [279, 33] width 23 height 12
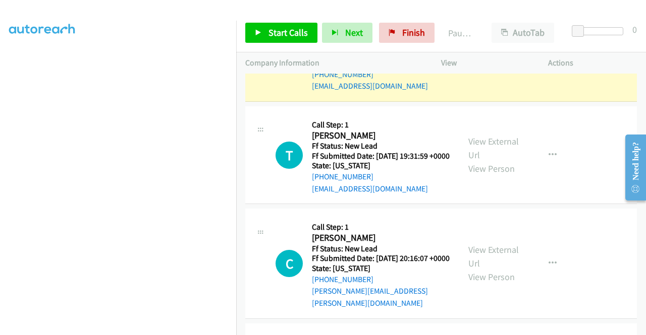
drag, startPoint x: 236, startPoint y: 99, endPoint x: 232, endPoint y: 163, distance: 64.2
click at [232, 163] on nav "Dialing Mode: Power | Switch to Preview My Lists" at bounding box center [118, 188] width 237 height 335
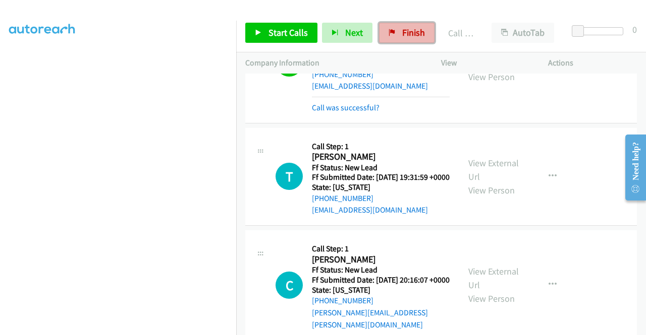
click at [410, 33] on span "Finish" at bounding box center [413, 33] width 23 height 12
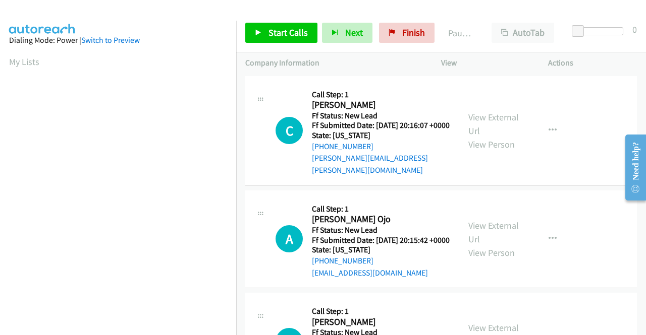
click at [412, 96] on h5 "Call Step: 1" at bounding box center [381, 95] width 138 height 10
click at [285, 33] on span "Start Calls" at bounding box center [287, 33] width 39 height 12
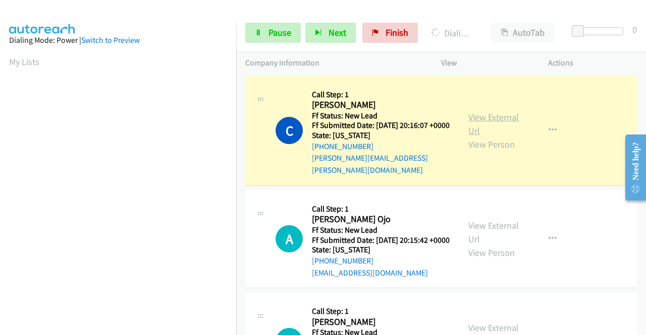
click at [496, 111] on link "View External Url" at bounding box center [493, 123] width 50 height 25
click at [0, 172] on aside "Dialing Mode: Power | Switch to Preview My Lists" at bounding box center [118, 114] width 236 height 558
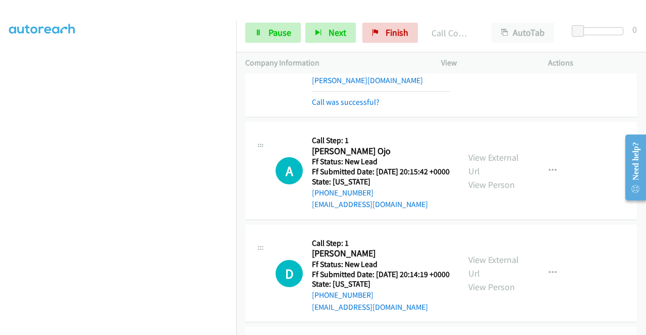
scroll to position [90, 0]
drag, startPoint x: 645, startPoint y: 133, endPoint x: 645, endPoint y: 147, distance: 14.6
click at [645, 147] on div "Need help?" at bounding box center [635, 167] width 21 height 66
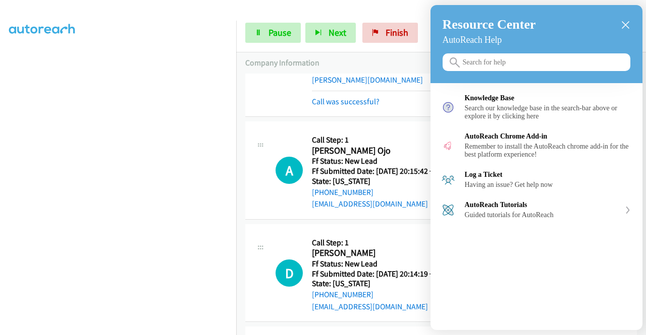
click at [623, 27] on icon "close resource center" at bounding box center [625, 25] width 8 height 8
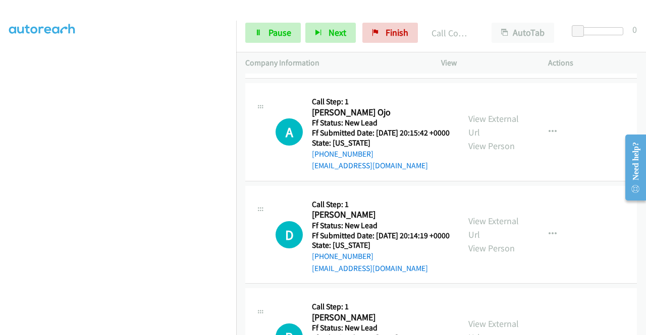
scroll to position [128, 0]
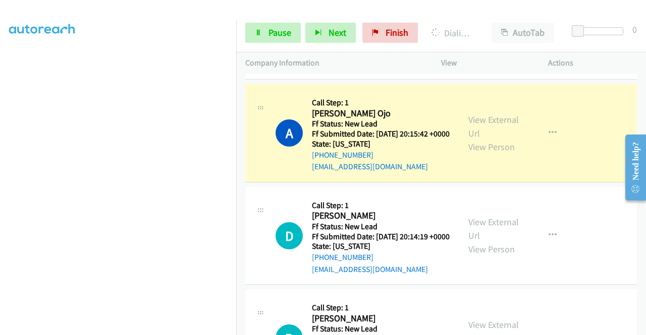
click at [485, 115] on div "View External Url View Person View External Url Email Schedule/Manage Callback …" at bounding box center [517, 133] width 116 height 80
click at [478, 123] on link "View External Url" at bounding box center [493, 126] width 50 height 25
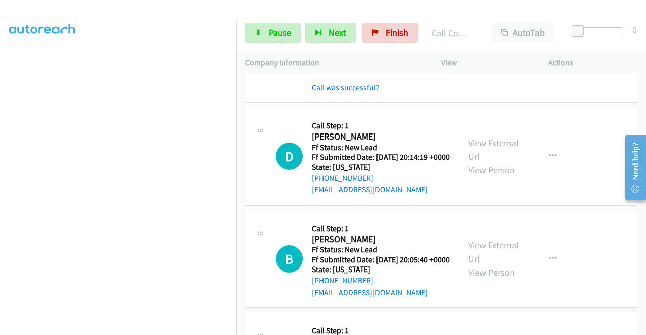
scroll to position [275, 0]
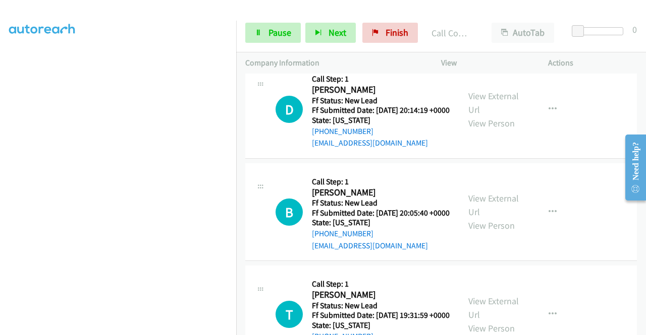
click at [449, 91] on div "D Callback Scheduled Call Step: 1 Devin Poulson America/Los_Angeles Ff Status: …" at bounding box center [352, 110] width 214 height 80
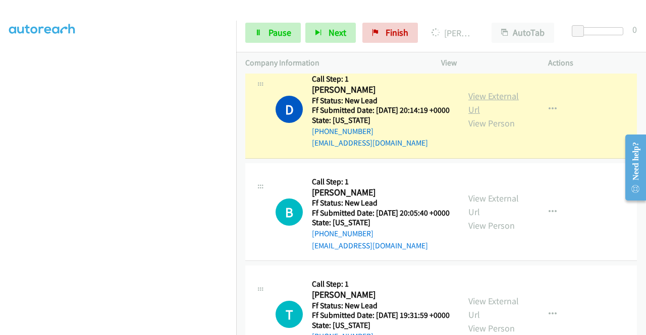
click at [481, 110] on link "View External Url" at bounding box center [493, 102] width 50 height 25
click at [239, 110] on td "D Callback Scheduled Call Step: 1 Devin Poulson America/Los_Angeles Ff Status: …" at bounding box center [441, 110] width 410 height 103
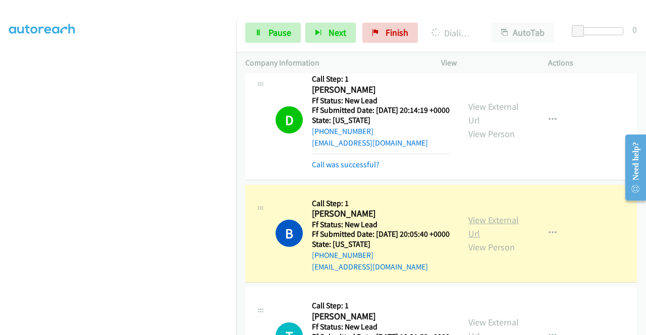
click at [496, 239] on link "View External Url" at bounding box center [493, 226] width 50 height 25
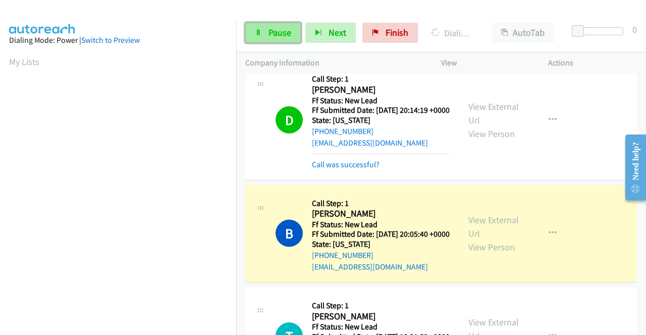
click at [262, 27] on link "Pause" at bounding box center [272, 33] width 55 height 20
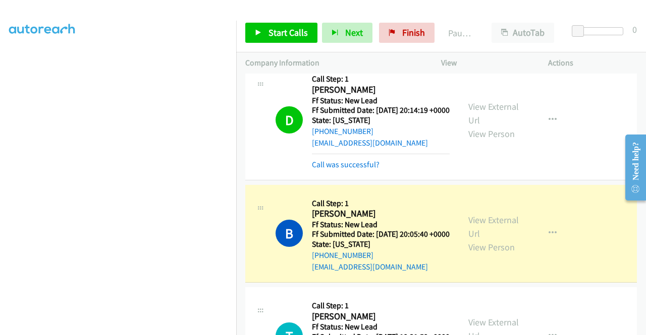
scroll to position [217, 0]
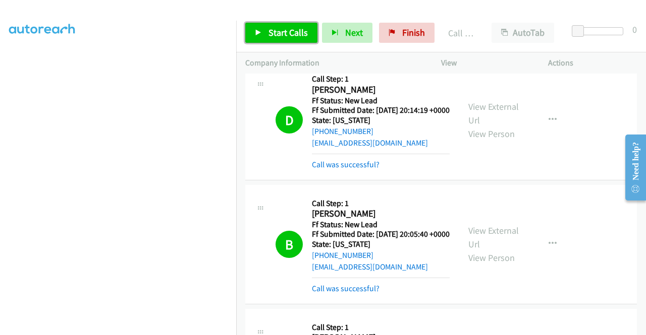
click at [283, 25] on link "Start Calls" at bounding box center [281, 33] width 72 height 20
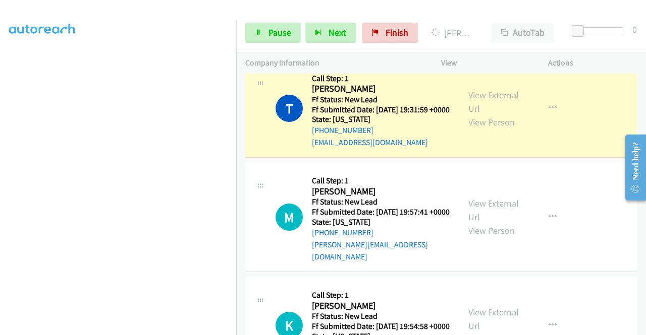
scroll to position [558, 0]
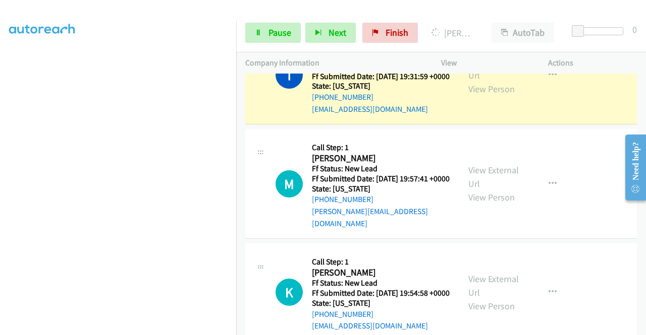
click at [504, 96] on div "View External Url View Person" at bounding box center [494, 75] width 52 height 41
click at [495, 81] on link "View External Url" at bounding box center [493, 68] width 50 height 25
click at [0, 182] on aside "Dialing Mode: Power | Switch to Preview My Lists" at bounding box center [118, 83] width 236 height 558
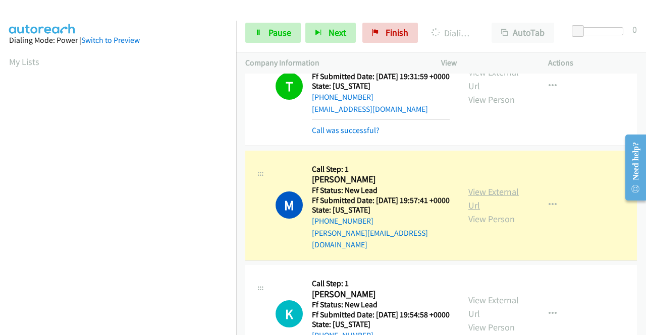
click at [491, 211] on link "View External Url" at bounding box center [493, 198] width 50 height 25
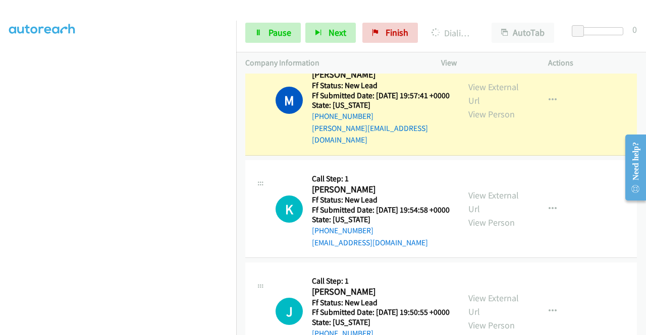
scroll to position [230, 0]
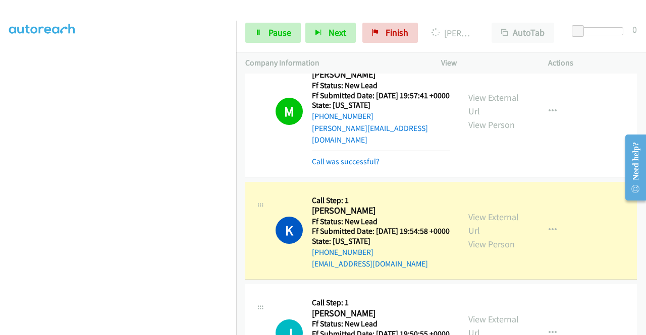
click at [464, 254] on div "View External Url View Person View External Url Email Schedule/Manage Callback …" at bounding box center [517, 231] width 116 height 80
click at [482, 237] on link "View External Url" at bounding box center [493, 223] width 50 height 25
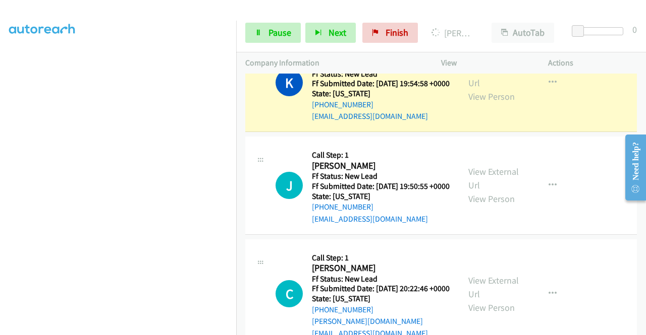
scroll to position [221, 0]
click at [279, 31] on span "Pause" at bounding box center [279, 33] width 23 height 12
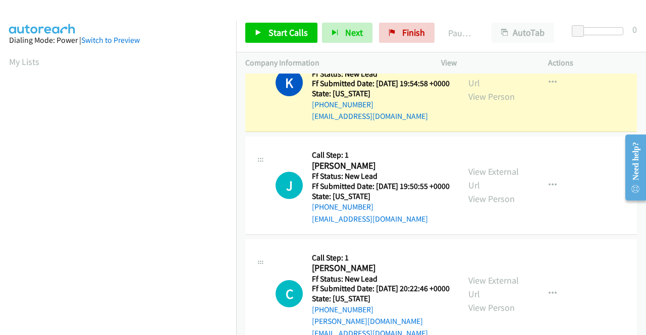
scroll to position [230, 0]
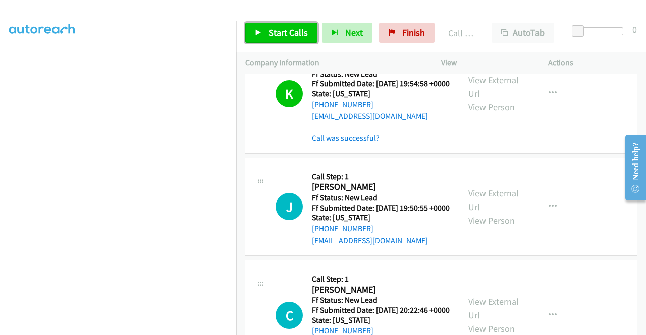
click at [300, 38] on link "Start Calls" at bounding box center [281, 33] width 72 height 20
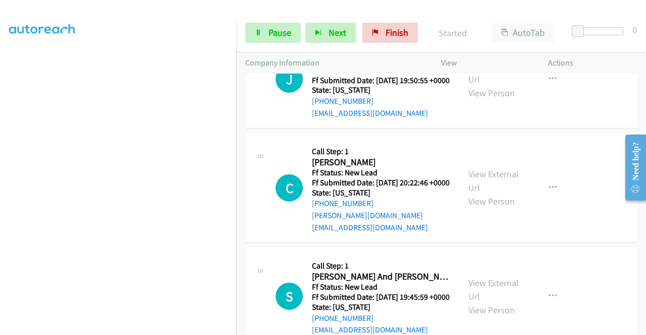
scroll to position [942, 0]
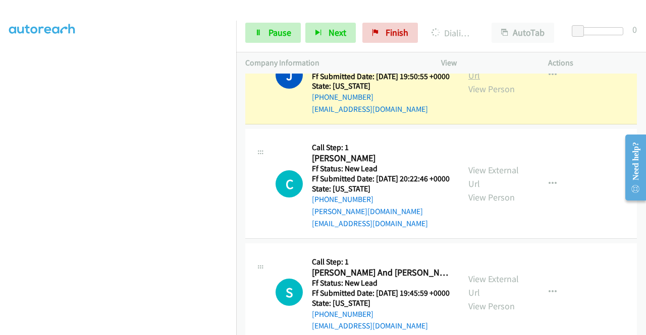
click at [495, 81] on link "View External Url" at bounding box center [493, 68] width 50 height 25
drag, startPoint x: 0, startPoint y: 141, endPoint x: 12, endPoint y: 156, distance: 19.8
click at [0, 141] on aside "Dialing Mode: Power | Switch to Preview My Lists" at bounding box center [118, 77] width 236 height 558
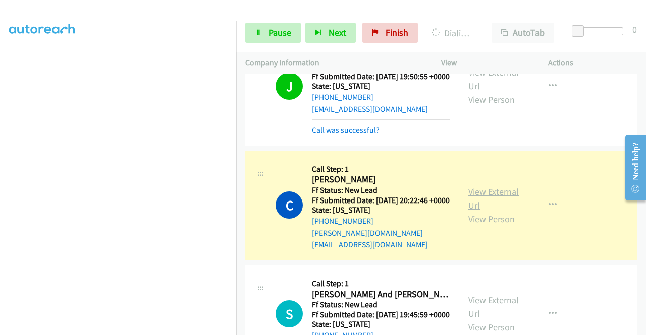
click at [482, 211] on link "View External Url" at bounding box center [493, 198] width 50 height 25
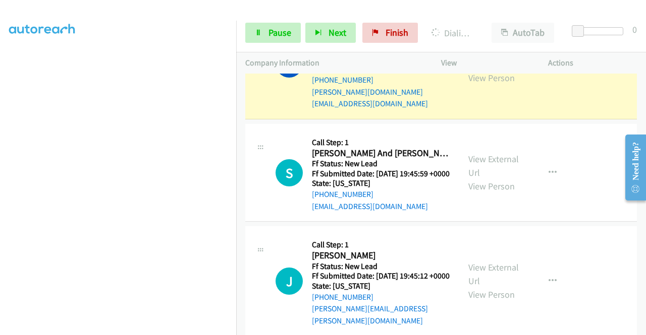
scroll to position [1091, 0]
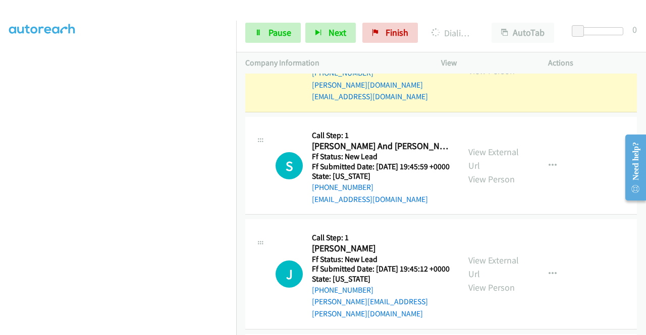
click at [237, 115] on td "C Callback Scheduled Call Step: 1 Cindy Lulu America/Los_Angeles Ff Status: New…" at bounding box center [441, 57] width 410 height 115
click at [275, 44] on div "Start Calls Pause Next Finish Dialing Cindy Lulu AutoTab AutoTab 0" at bounding box center [441, 33] width 410 height 39
click at [268, 34] on span "Pause" at bounding box center [279, 33] width 23 height 12
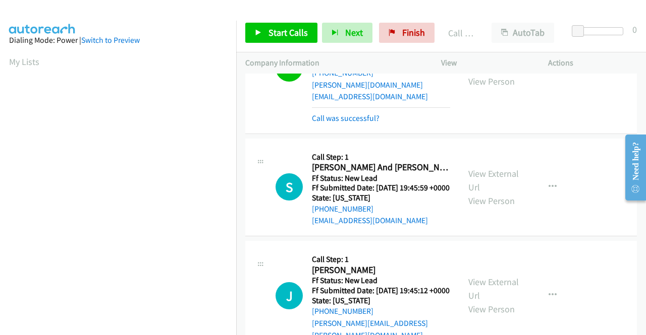
scroll to position [230, 0]
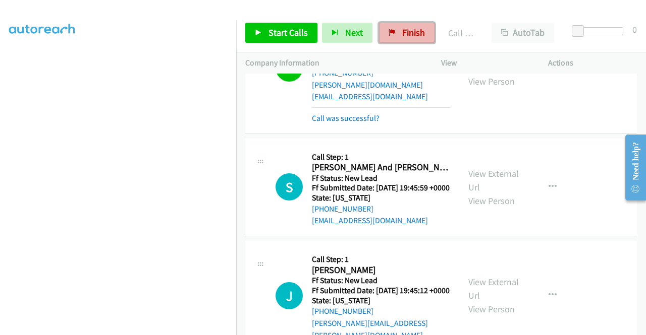
click at [411, 39] on link "Finish" at bounding box center [406, 33] width 55 height 20
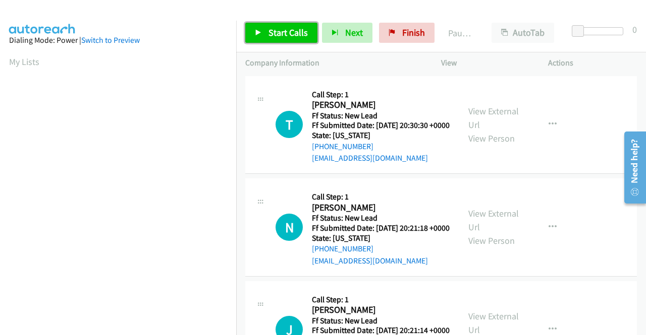
click at [290, 26] on link "Start Calls" at bounding box center [281, 33] width 72 height 20
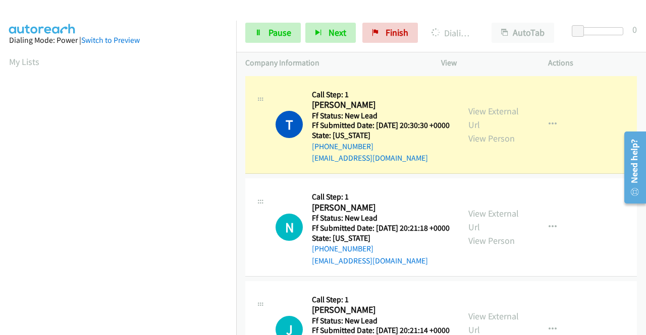
click at [486, 106] on div "View External Url View Person View External Url Email Schedule/Manage Callback …" at bounding box center [517, 125] width 116 height 80
click at [482, 111] on link "View External Url" at bounding box center [493, 117] width 50 height 25
click at [0, 122] on aside "Dialing Mode: Power | Switch to Preview My Lists" at bounding box center [118, 77] width 236 height 558
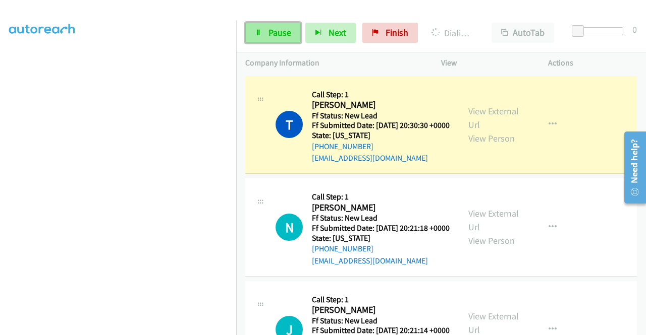
click at [273, 34] on span "Pause" at bounding box center [279, 33] width 23 height 12
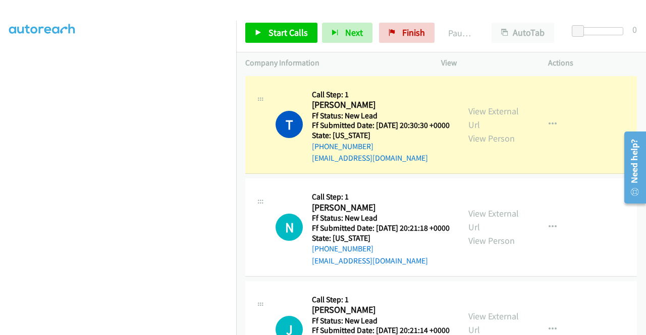
scroll to position [0, 0]
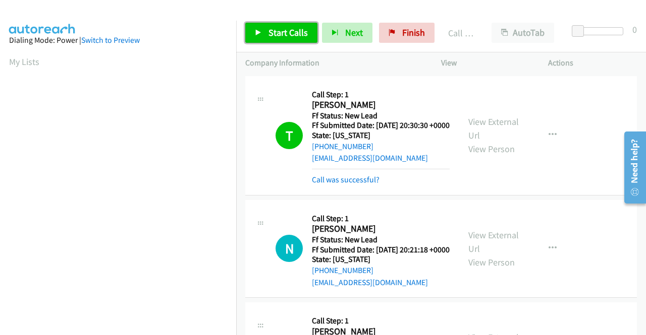
click at [292, 35] on span "Start Calls" at bounding box center [287, 33] width 39 height 12
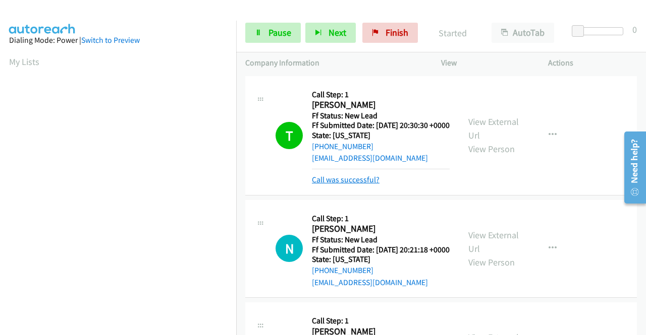
click at [356, 185] on link "Call was successful?" at bounding box center [346, 180] width 68 height 10
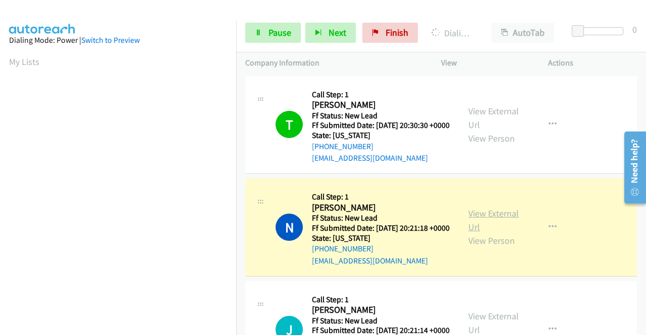
click at [492, 229] on link "View External Url" at bounding box center [493, 220] width 50 height 25
click at [0, 117] on aside "Dialing Mode: Power | Switch to Preview My Lists" at bounding box center [118, 77] width 236 height 558
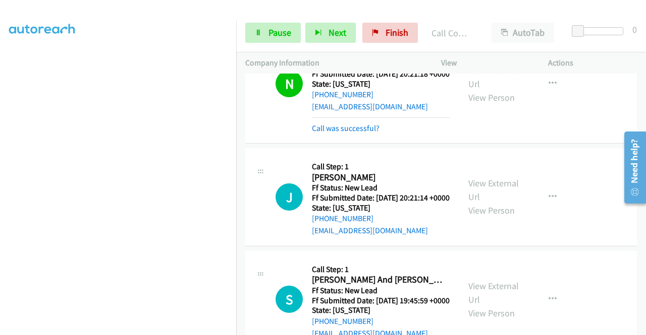
scroll to position [175, 0]
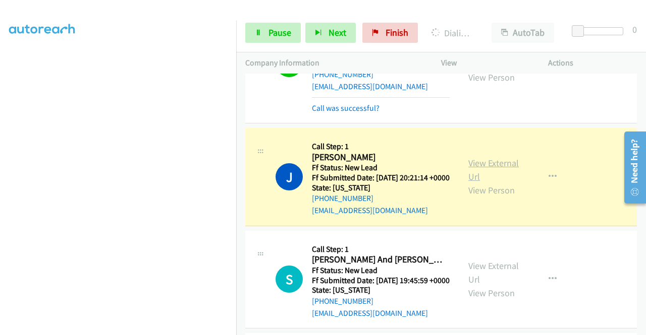
click at [493, 183] on link "View External Url" at bounding box center [493, 169] width 50 height 25
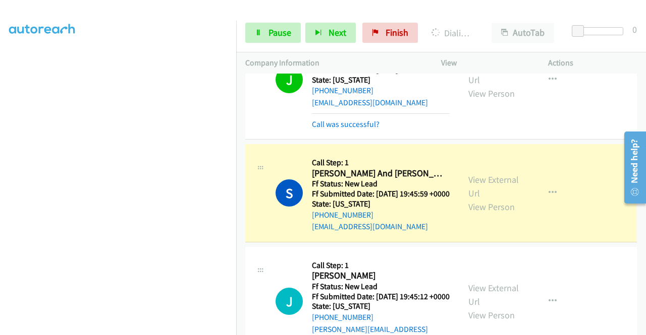
scroll to position [329, 0]
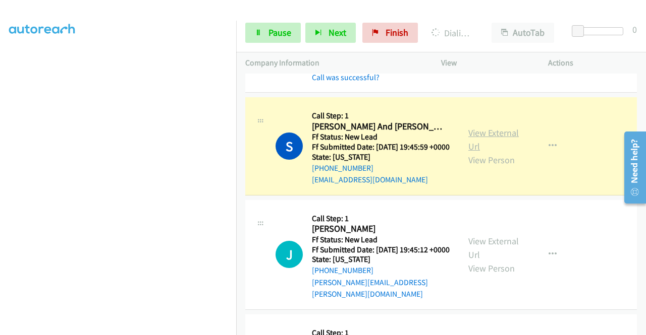
click at [470, 152] on link "View External Url" at bounding box center [493, 139] width 50 height 25
click at [131, 328] on section at bounding box center [118, 96] width 218 height 483
click at [261, 42] on link "Pause" at bounding box center [272, 33] width 55 height 20
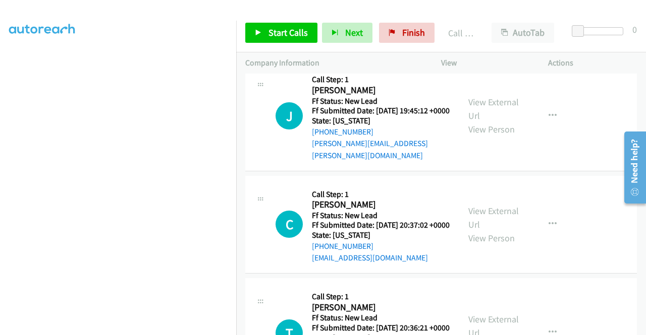
scroll to position [491, 0]
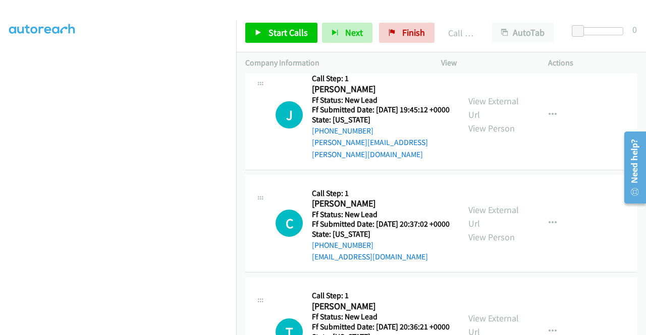
click at [440, 84] on h5 "Call Step: 1" at bounding box center [381, 79] width 138 height 10
click at [265, 36] on link "Start Calls" at bounding box center [281, 33] width 72 height 20
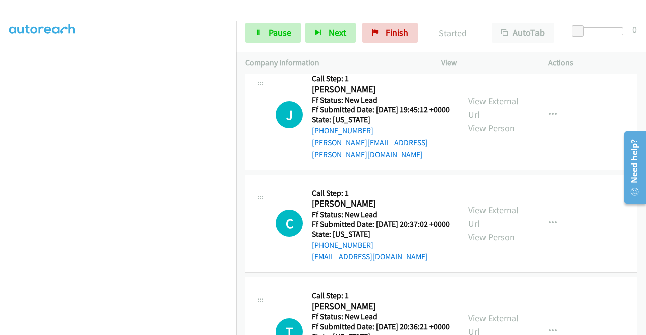
click at [411, 95] on h2 "[PERSON_NAME]" at bounding box center [379, 90] width 135 height 12
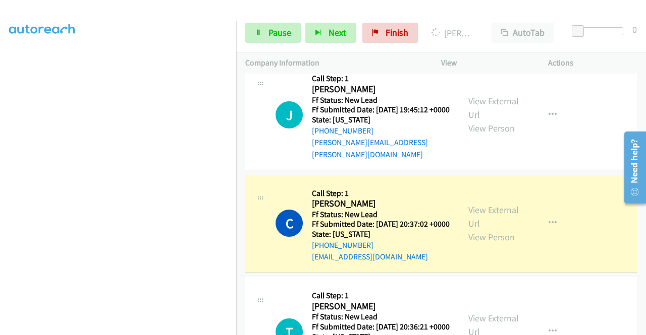
click at [411, 95] on h2 "[PERSON_NAME]" at bounding box center [379, 90] width 135 height 12
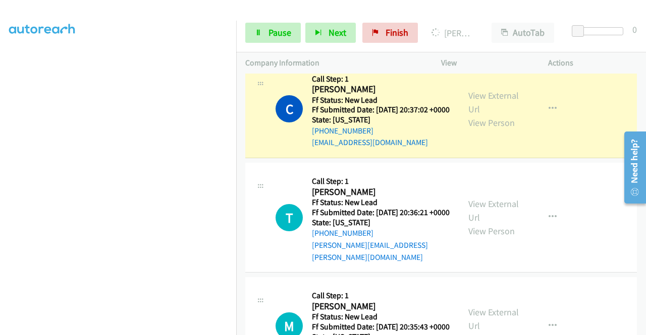
scroll to position [646, 0]
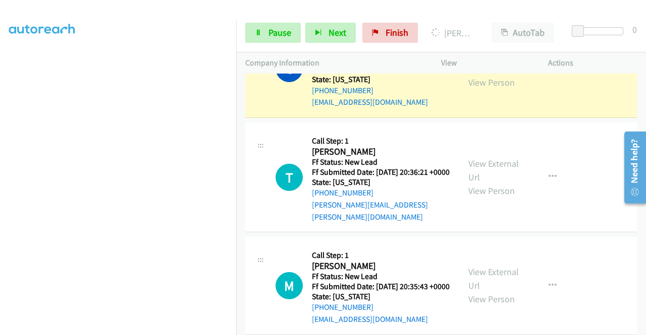
click at [481, 75] on link "View External Url" at bounding box center [493, 61] width 50 height 25
click at [0, 164] on aside "Dialing Mode: Power | Switch to Preview My Lists" at bounding box center [118, 77] width 236 height 558
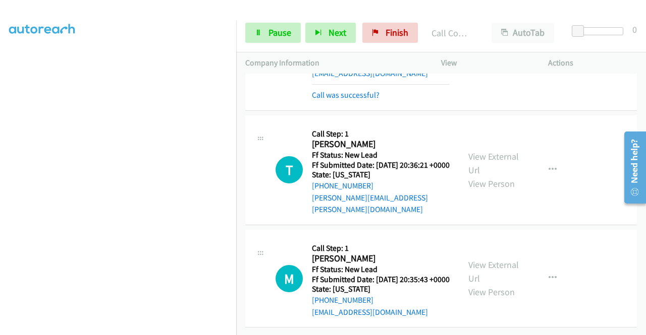
scroll to position [735, 0]
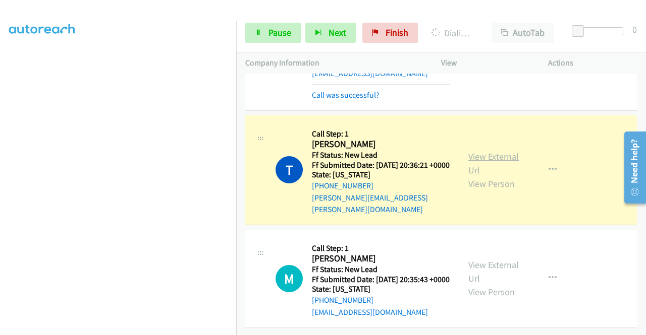
click at [478, 151] on link "View External Url" at bounding box center [493, 163] width 50 height 25
click at [0, 179] on aside "Dialing Mode: Power | Switch to Preview My Lists" at bounding box center [118, 77] width 236 height 558
click at [0, 169] on aside "Dialing Mode: Power | Switch to Preview My Lists" at bounding box center [118, 77] width 236 height 558
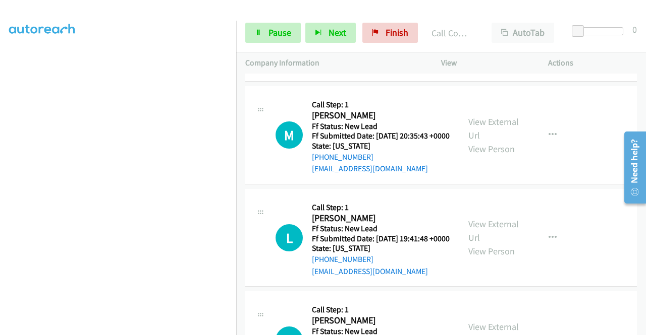
scroll to position [861, 0]
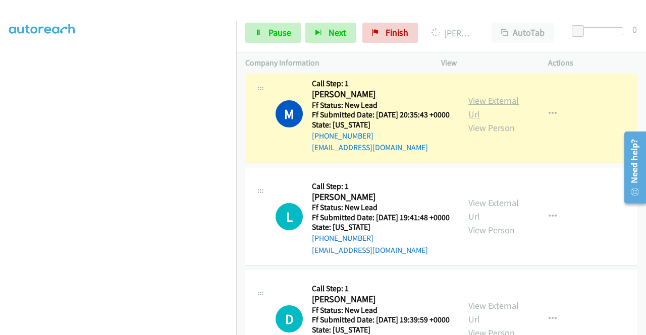
click at [468, 120] on link "View External Url" at bounding box center [493, 107] width 50 height 25
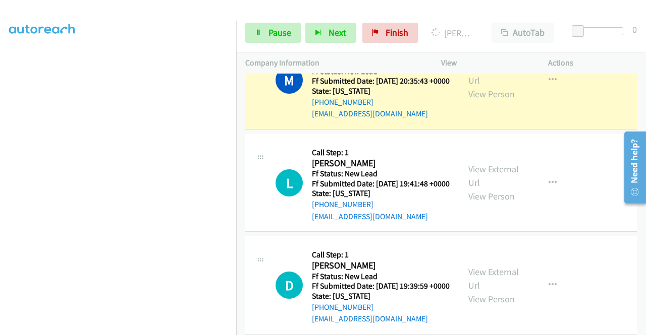
scroll to position [230, 0]
click at [257, 41] on link "Pause" at bounding box center [272, 33] width 55 height 20
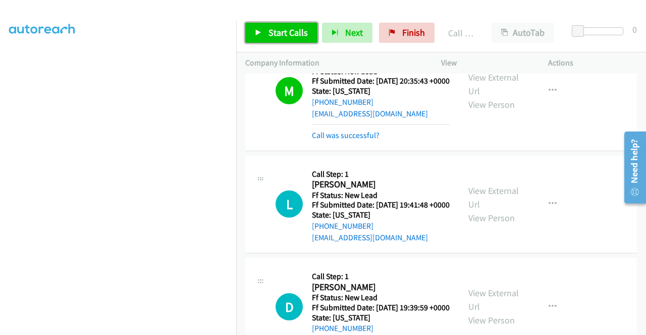
click at [270, 25] on link "Start Calls" at bounding box center [281, 33] width 72 height 20
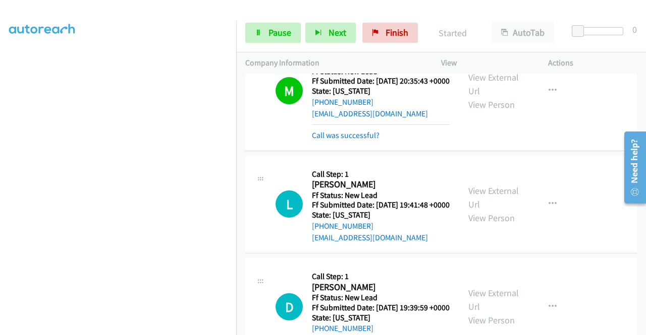
click at [636, 322] on td "D Callback Scheduled Call Step: 1 [PERSON_NAME] America/[GEOGRAPHIC_DATA] Ff St…" at bounding box center [441, 307] width 410 height 103
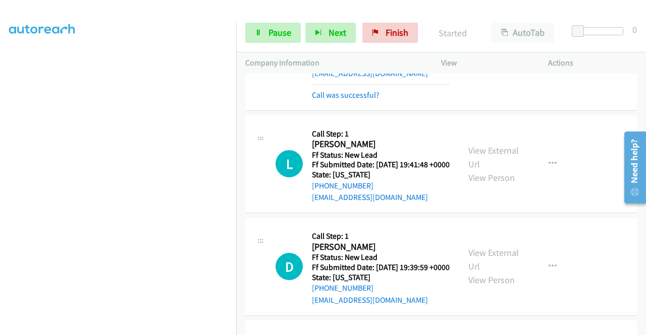
scroll to position [969, 0]
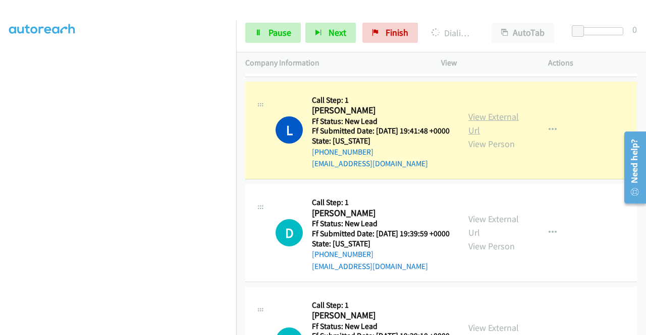
click at [489, 136] on link "View External Url" at bounding box center [493, 123] width 50 height 25
click at [0, 199] on aside "Dialing Mode: Power | Switch to Preview My Lists" at bounding box center [118, 77] width 236 height 558
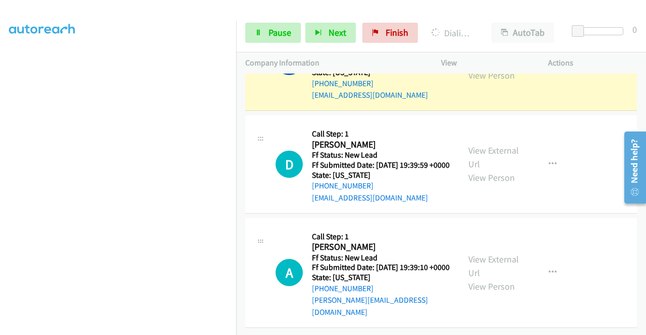
scroll to position [1115, 0]
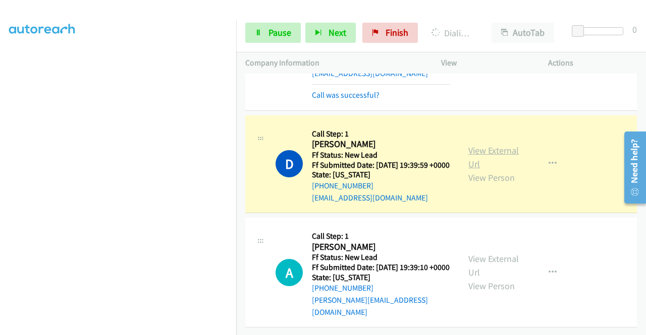
click at [480, 160] on link "View External Url" at bounding box center [493, 157] width 50 height 25
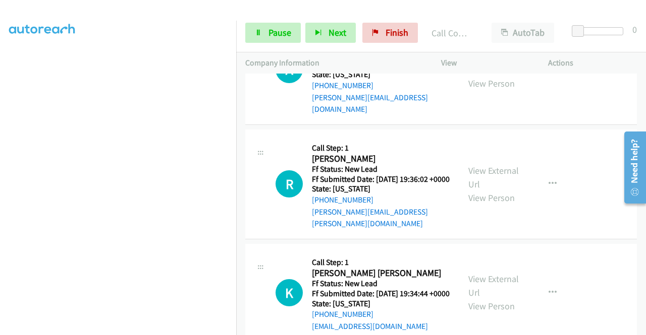
scroll to position [1325, 0]
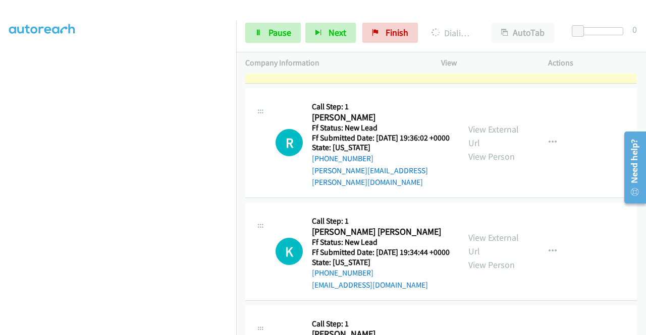
click at [482, 34] on link "View External Url" at bounding box center [493, 21] width 50 height 25
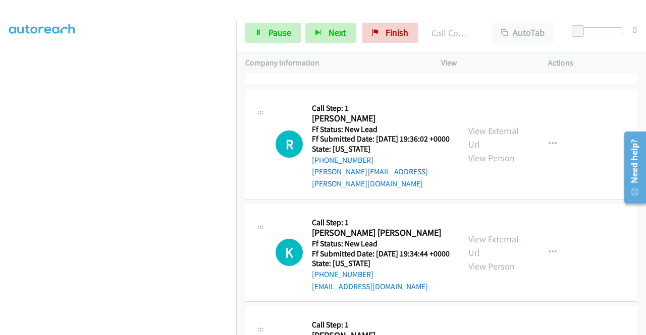
scroll to position [1432, 0]
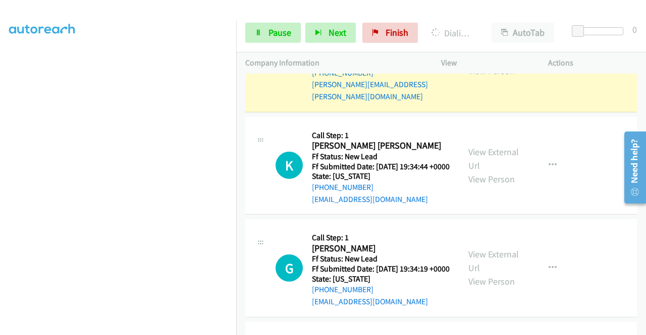
click at [480, 63] on link "View External Url" at bounding box center [493, 50] width 50 height 25
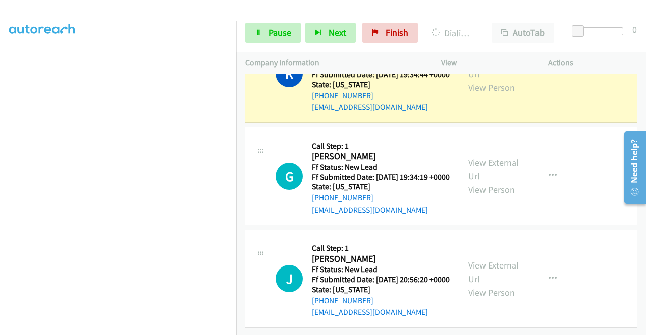
scroll to position [230, 0]
click at [472, 80] on link "View External Url" at bounding box center [493, 66] width 50 height 25
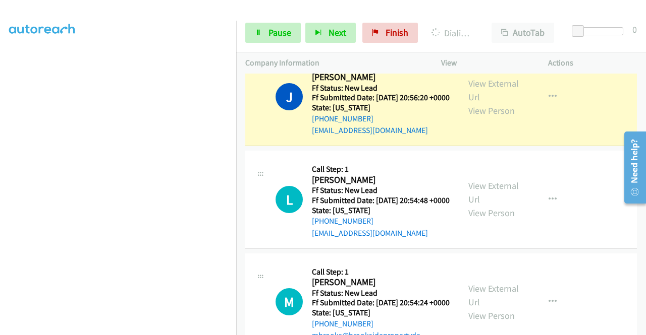
scroll to position [1777, 0]
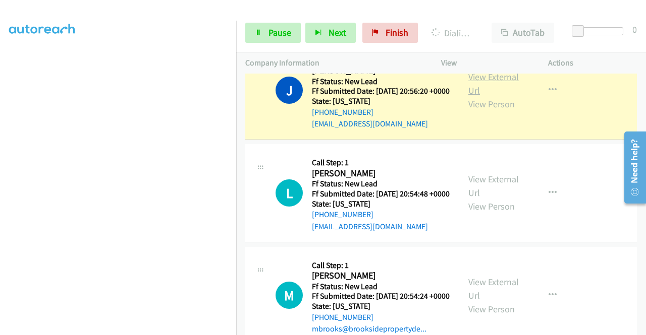
click at [490, 96] on link "View External Url" at bounding box center [493, 83] width 50 height 25
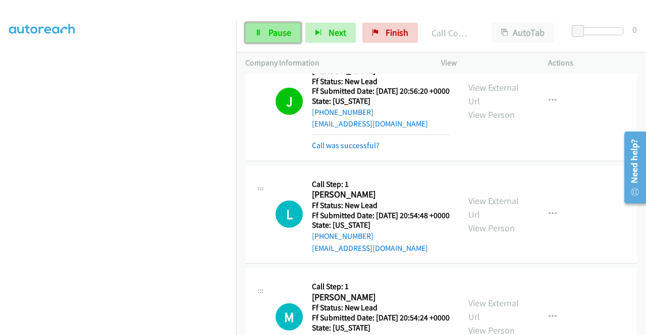
click at [271, 32] on span "Pause" at bounding box center [279, 33] width 23 height 12
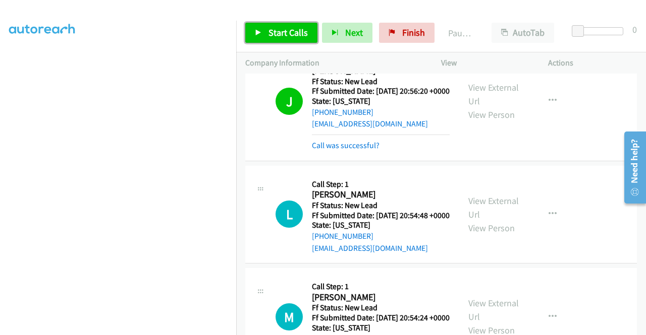
click at [273, 36] on span "Start Calls" at bounding box center [287, 33] width 39 height 12
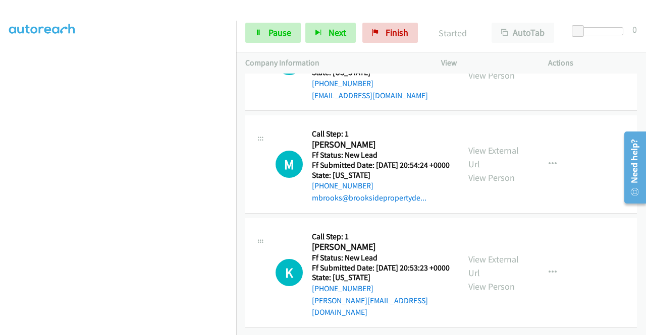
scroll to position [1972, 0]
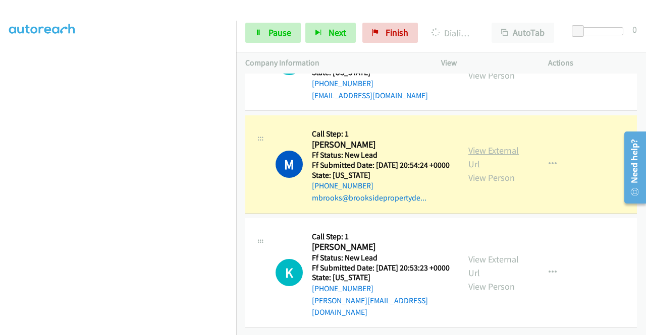
click at [468, 170] on link "View External Url" at bounding box center [493, 157] width 50 height 25
click at [0, 145] on aside "Dialing Mode: Power | Switch to Preview My Lists" at bounding box center [118, 77] width 236 height 558
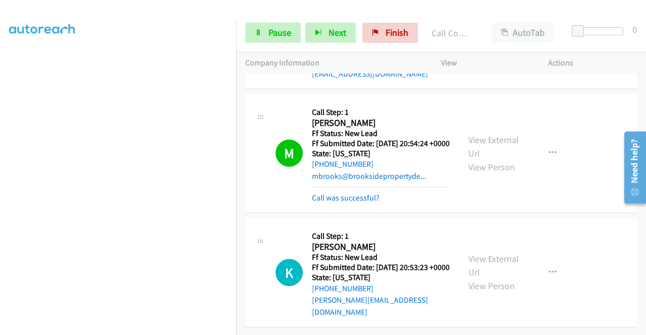
scroll to position [2073, 0]
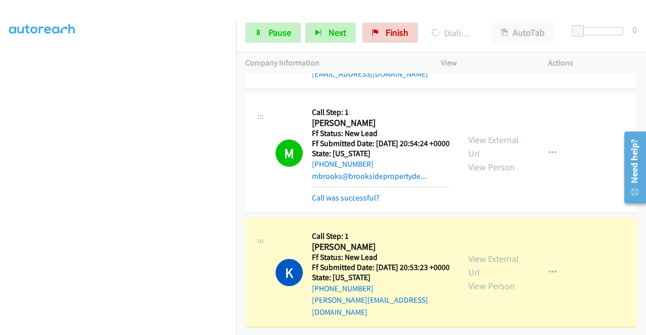
click at [482, 259] on div "View External Url View Person" at bounding box center [494, 272] width 52 height 41
click at [478, 253] on link "View External Url" at bounding box center [493, 265] width 50 height 25
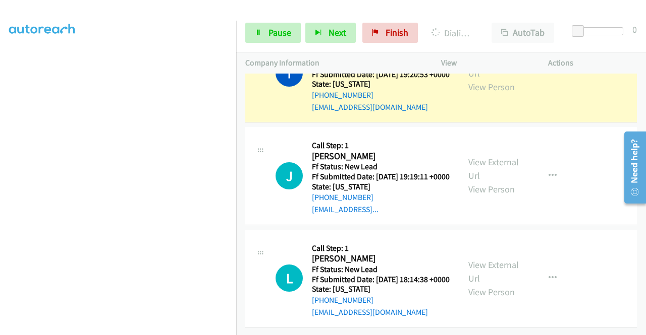
scroll to position [2344, 0]
click at [475, 79] on link "View External Url" at bounding box center [493, 66] width 50 height 25
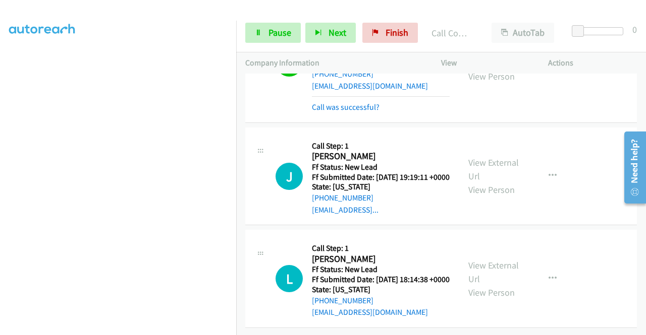
scroll to position [2453, 0]
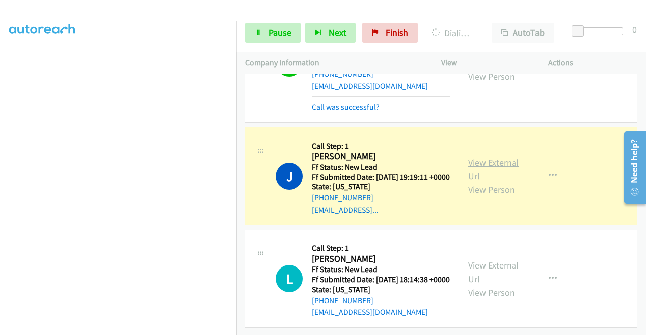
click at [473, 163] on link "View External Url" at bounding box center [493, 169] width 50 height 25
click at [270, 36] on span "Pause" at bounding box center [279, 33] width 23 height 12
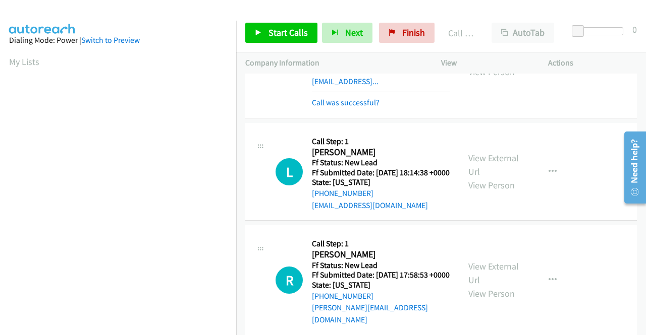
scroll to position [230, 0]
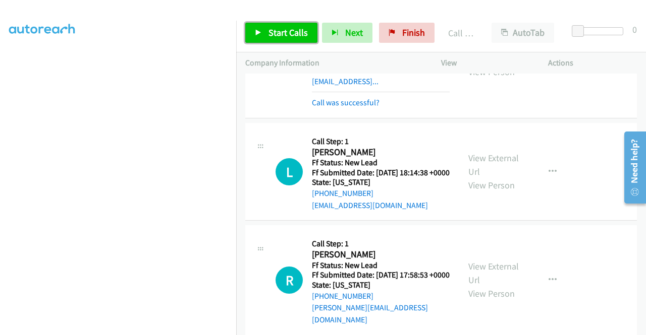
click at [288, 32] on span "Start Calls" at bounding box center [287, 33] width 39 height 12
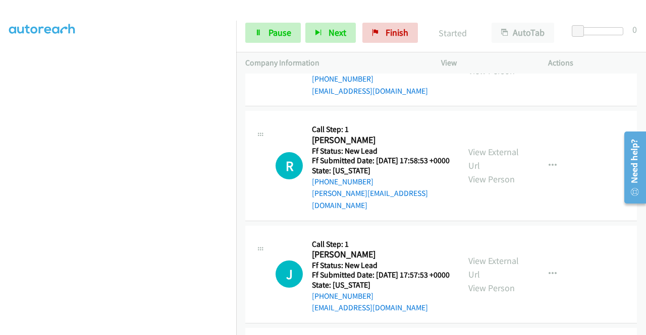
scroll to position [2614, 0]
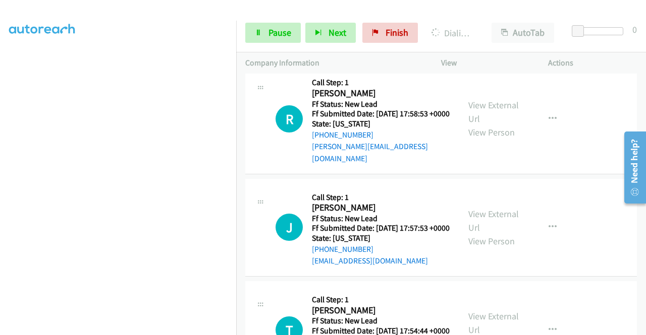
click at [497, 16] on link "View External Url" at bounding box center [493, 3] width 50 height 25
drag, startPoint x: 0, startPoint y: 226, endPoint x: 12, endPoint y: 228, distance: 12.1
click at [0, 226] on aside "Dialing Mode: Power | Switch to Preview My Lists" at bounding box center [118, 77] width 236 height 558
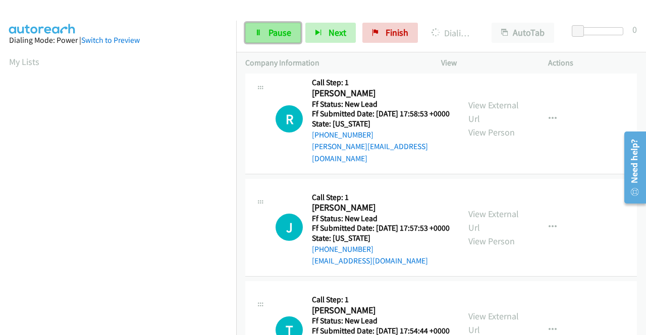
click at [276, 28] on span "Pause" at bounding box center [279, 33] width 23 height 12
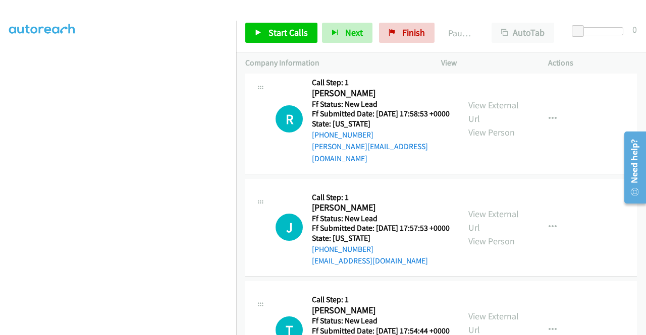
scroll to position [230, 0]
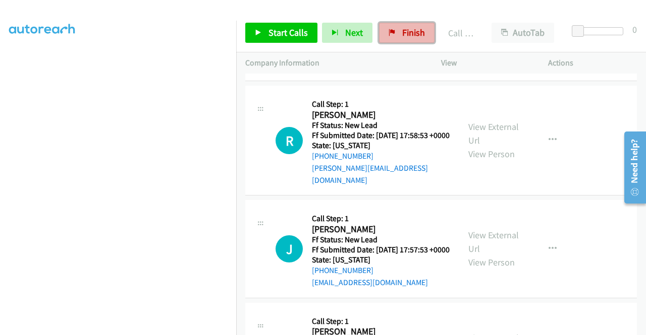
click at [420, 23] on link "Finish" at bounding box center [406, 33] width 55 height 20
